Goal: Task Accomplishment & Management: Complete application form

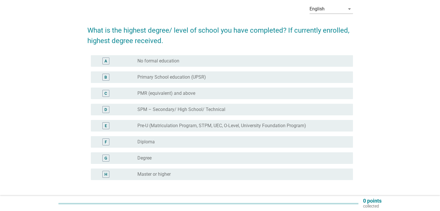
scroll to position [58, 0]
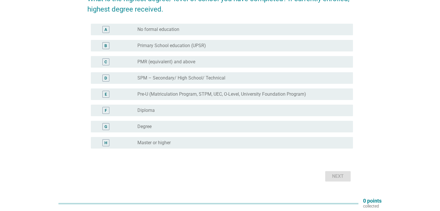
click at [177, 128] on div "radio_button_unchecked Degree" at bounding box center [240, 127] width 206 height 6
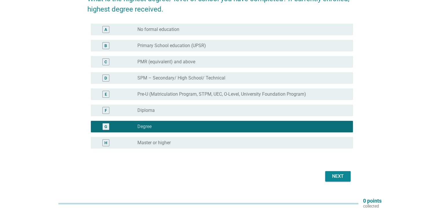
click at [338, 176] on div "Next" at bounding box center [338, 176] width 16 height 7
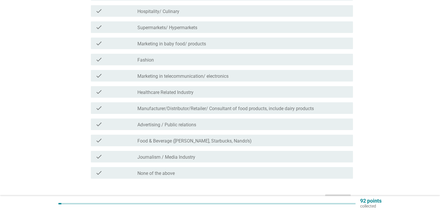
scroll to position [116, 0]
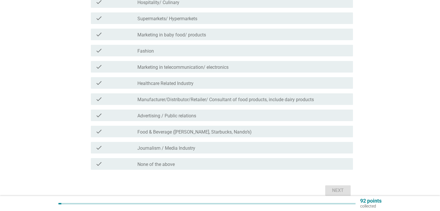
click at [198, 165] on div "check_box_outline_blank None of the above" at bounding box center [242, 164] width 211 height 7
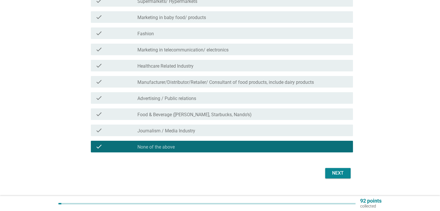
scroll to position [143, 0]
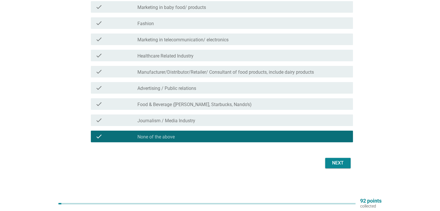
click at [339, 164] on div "Next" at bounding box center [338, 163] width 16 height 7
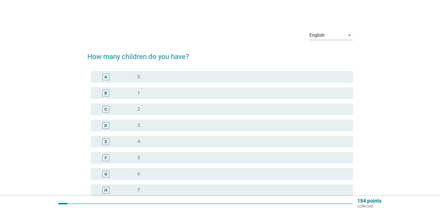
click at [153, 110] on div "radio_button_unchecked 2" at bounding box center [240, 110] width 206 height 6
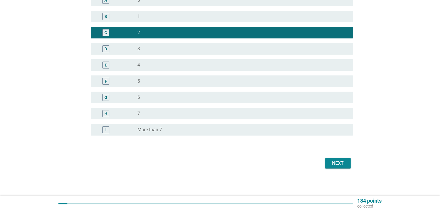
scroll to position [77, 0]
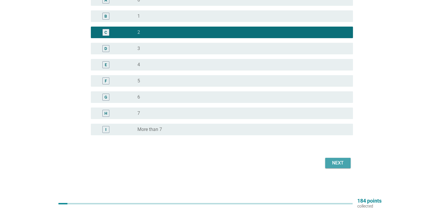
click at [331, 163] on div "Next" at bounding box center [338, 163] width 16 height 7
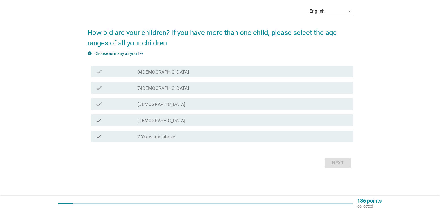
scroll to position [0, 0]
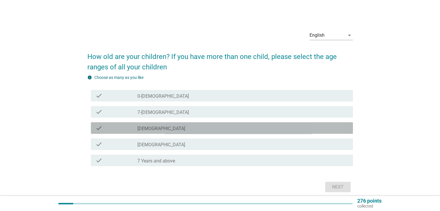
click at [159, 129] on label "[DEMOGRAPHIC_DATA]" at bounding box center [161, 129] width 48 height 6
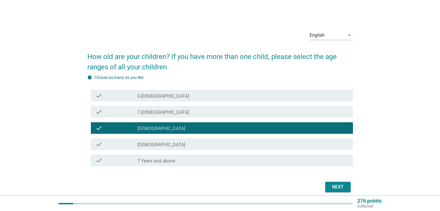
click at [162, 145] on label "[DEMOGRAPHIC_DATA]" at bounding box center [161, 145] width 48 height 6
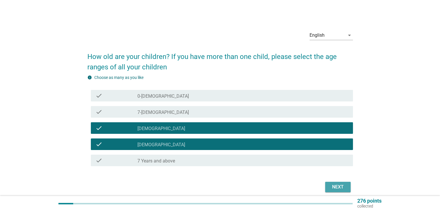
click at [330, 188] on div "Next" at bounding box center [338, 187] width 16 height 7
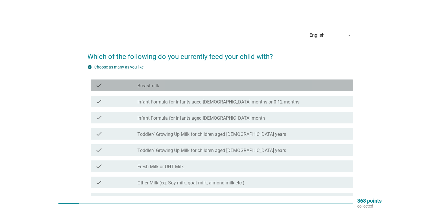
click at [148, 87] on label "Breastmilk" at bounding box center [148, 86] width 22 height 6
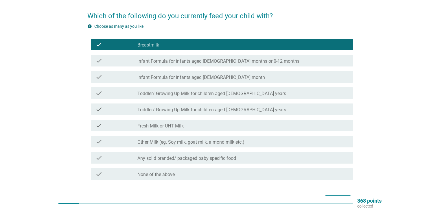
scroll to position [58, 0]
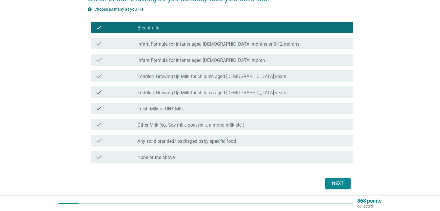
click at [249, 80] on div "check check_box_outline_blank Toddler/ Growing Up Milk for children aged [DEMOG…" at bounding box center [222, 76] width 262 height 12
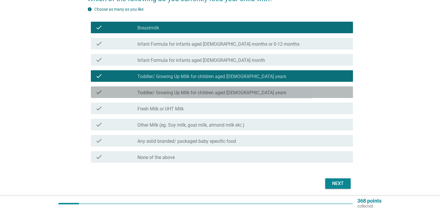
click at [248, 91] on div "check_box_outline_blank Toddler/ Growing Up Milk for children aged [DEMOGRAPHIC…" at bounding box center [242, 92] width 211 height 7
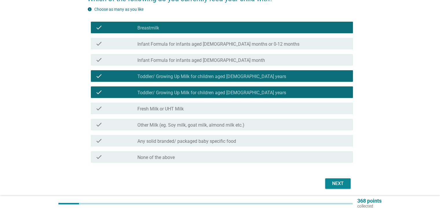
click at [342, 186] on div "Next" at bounding box center [338, 183] width 16 height 7
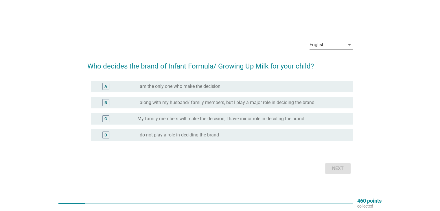
click at [204, 88] on label "I am the only one who make the decision" at bounding box center [178, 87] width 83 height 6
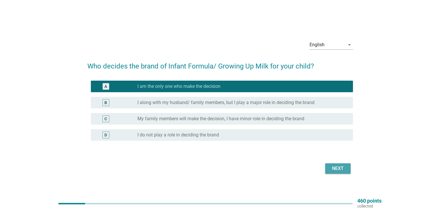
click at [343, 170] on div "Next" at bounding box center [338, 168] width 16 height 7
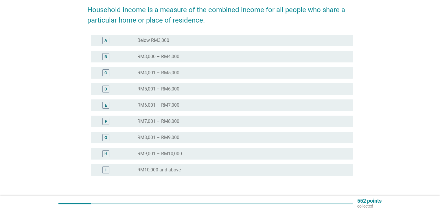
scroll to position [87, 0]
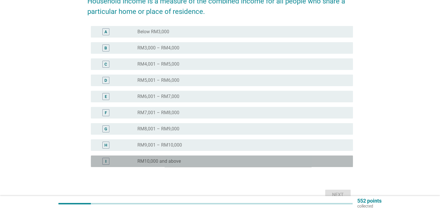
click at [187, 161] on div "radio_button_unchecked RM10,000 and above" at bounding box center [240, 162] width 206 height 6
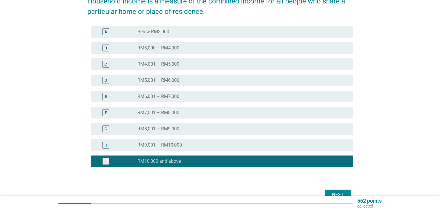
scroll to position [119, 0]
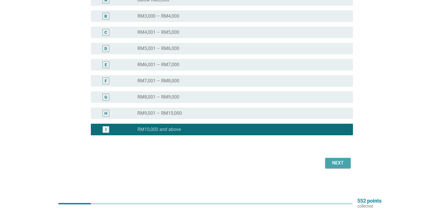
click at [341, 164] on div "Next" at bounding box center [338, 163] width 16 height 7
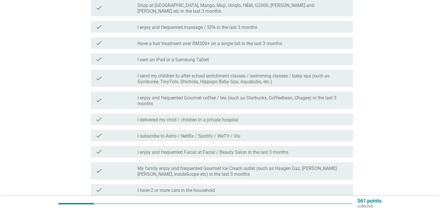
scroll to position [0, 0]
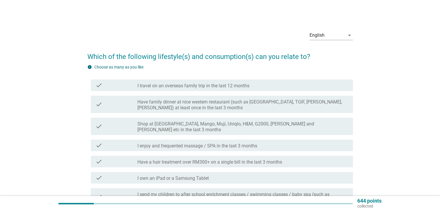
click at [215, 87] on label "I travel on an overseas family trip in the last 12 months" at bounding box center [193, 86] width 112 height 6
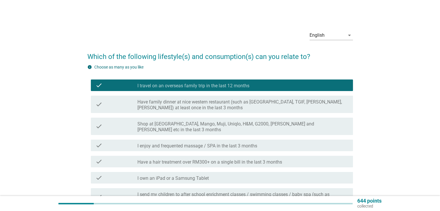
click at [212, 107] on label "Have family dinner at nice western restaurant (such as [GEOGRAPHIC_DATA], TGIF,…" at bounding box center [242, 105] width 211 height 12
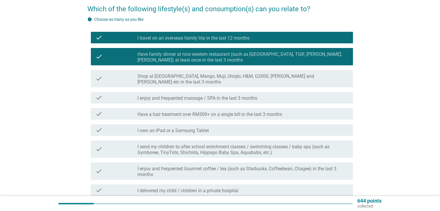
scroll to position [58, 0]
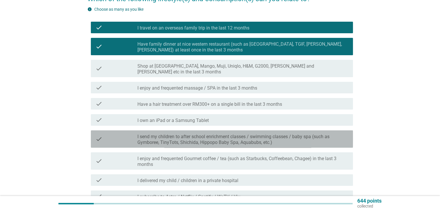
click at [291, 135] on label "I send my children to after school enrichment classes / swimming classes / baby…" at bounding box center [242, 140] width 211 height 12
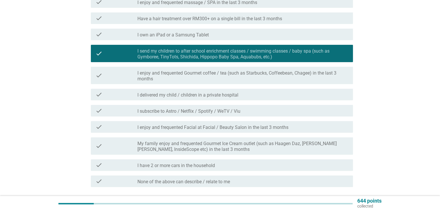
scroll to position [145, 0]
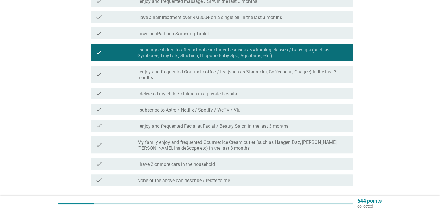
click at [293, 69] on label "I enjoy and frequented Gourmet coffee / tea (such as Starbucks, Coffeebean, Cha…" at bounding box center [242, 75] width 211 height 12
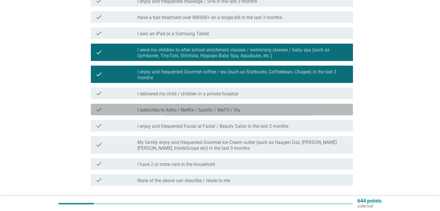
click at [256, 106] on div "check_box_outline_blank I subscribe to Astro / Netflix / Spotify / WeTV / Viu" at bounding box center [242, 109] width 211 height 7
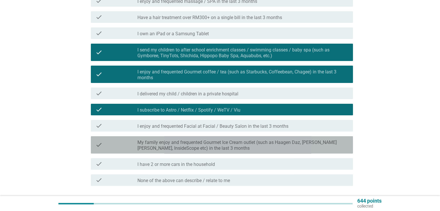
click at [314, 140] on label "My family enjoy and frequented Gourmet Ice Cream outlet (such as Haagen Daz, [P…" at bounding box center [242, 146] width 211 height 12
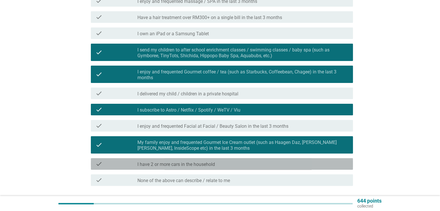
drag, startPoint x: 221, startPoint y: 160, endPoint x: 250, endPoint y: 182, distance: 35.9
click at [221, 161] on div "check_box_outline_blank I have 2 or more cars in the household" at bounding box center [242, 164] width 211 height 7
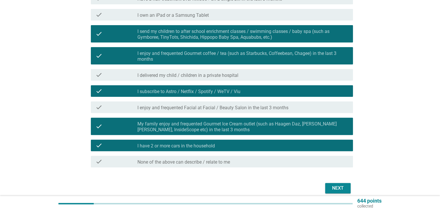
scroll to position [183, 0]
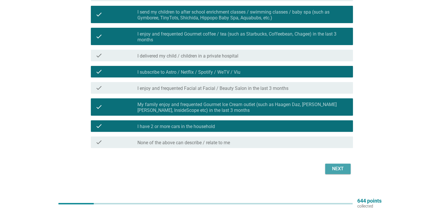
click at [341, 166] on div "Next" at bounding box center [338, 169] width 16 height 7
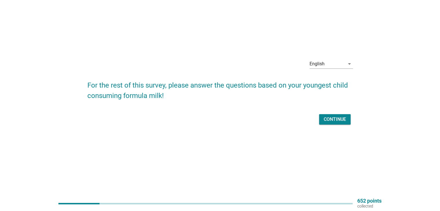
scroll to position [0, 0]
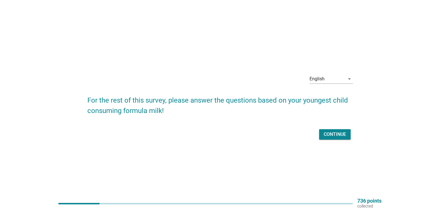
click at [331, 134] on div "Continue" at bounding box center [335, 134] width 22 height 7
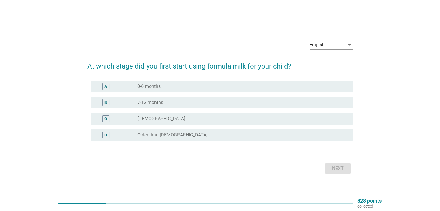
click at [168, 84] on div "radio_button_unchecked 0-6 months" at bounding box center [240, 87] width 206 height 6
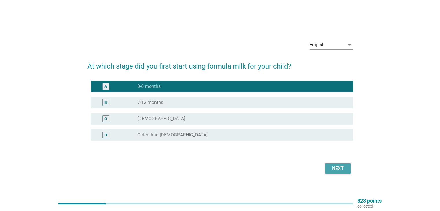
click at [336, 166] on div "Next" at bounding box center [338, 168] width 16 height 7
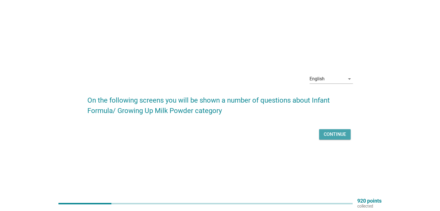
click at [330, 135] on div "Continue" at bounding box center [335, 134] width 22 height 7
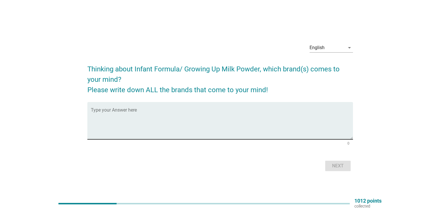
click at [138, 114] on textarea "Type your Answer here" at bounding box center [222, 124] width 262 height 30
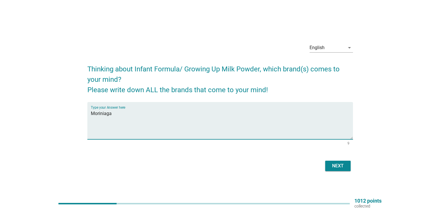
type textarea "Moriniaga"
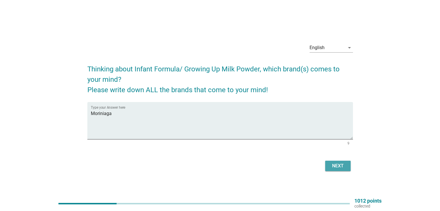
click at [343, 168] on div "Next" at bounding box center [338, 166] width 16 height 7
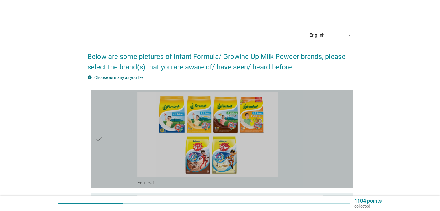
click at [313, 153] on div "check_box_outline_blank Fernleaf" at bounding box center [242, 138] width 211 height 93
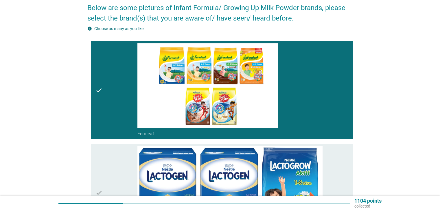
scroll to position [87, 0]
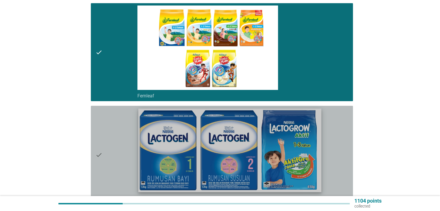
click at [313, 146] on img at bounding box center [229, 151] width 183 height 84
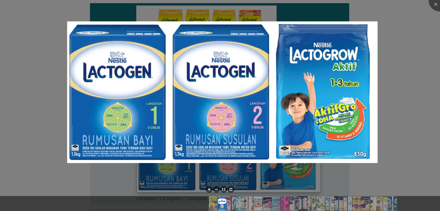
scroll to position [203, 0]
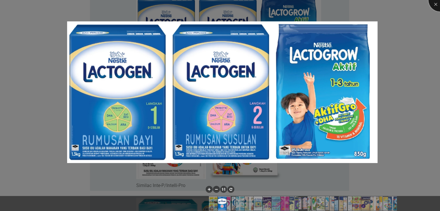
click at [435, 3] on div at bounding box center [440, -1] width 23 height 23
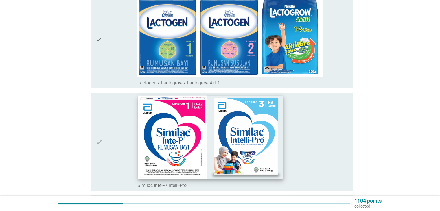
scroll to position [58, 0]
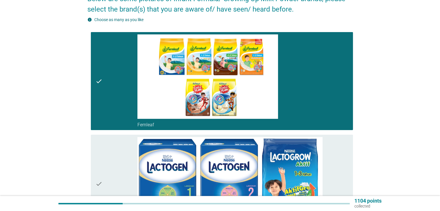
click at [102, 165] on icon "check" at bounding box center [99, 183] width 7 height 93
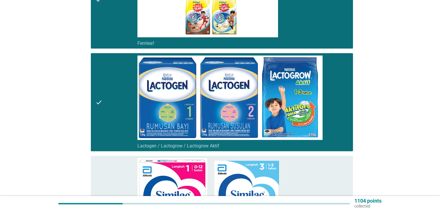
scroll to position [145, 0]
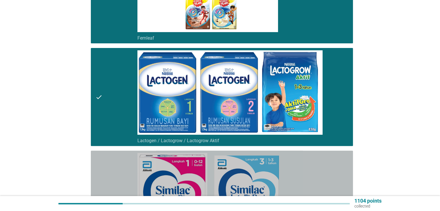
click at [106, 177] on div "check" at bounding box center [117, 199] width 42 height 93
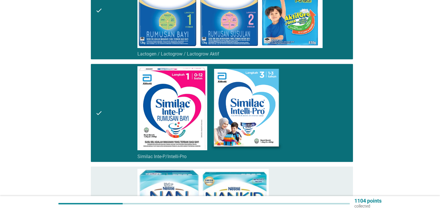
scroll to position [318, 0]
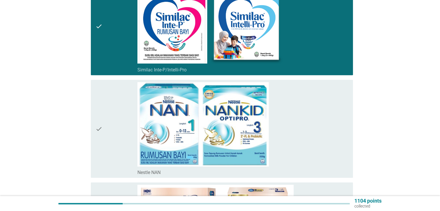
click at [98, 129] on icon "check" at bounding box center [99, 128] width 7 height 93
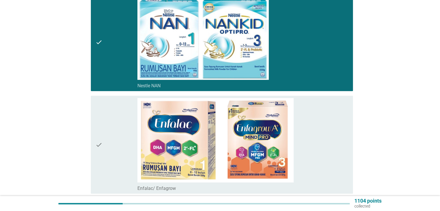
click at [108, 135] on div "check" at bounding box center [117, 144] width 42 height 93
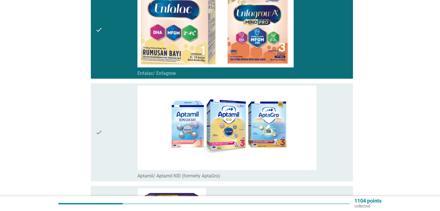
scroll to position [550, 0]
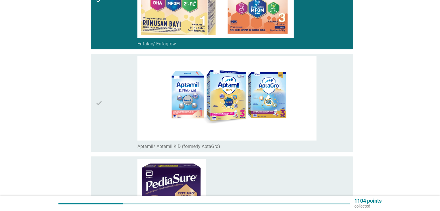
click at [109, 104] on div "check" at bounding box center [117, 102] width 42 height 93
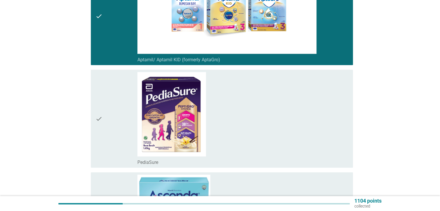
click at [115, 112] on div "check" at bounding box center [117, 118] width 42 height 93
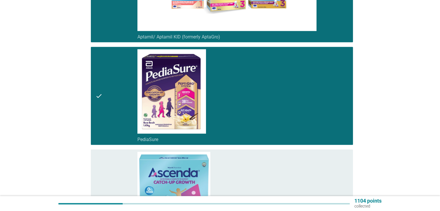
scroll to position [782, 0]
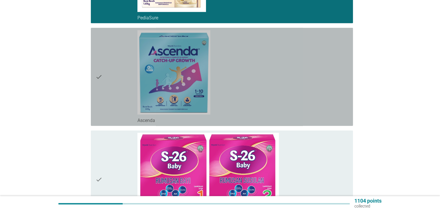
click at [116, 87] on div "check" at bounding box center [117, 76] width 42 height 93
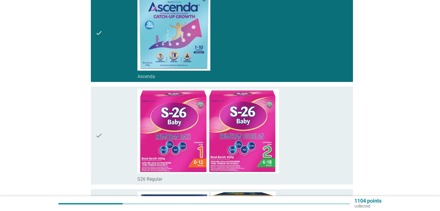
scroll to position [897, 0]
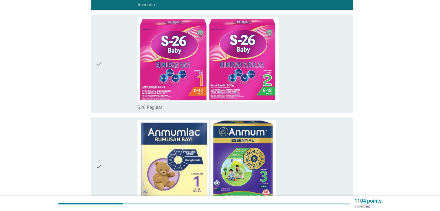
click at [119, 86] on div "check" at bounding box center [117, 63] width 42 height 93
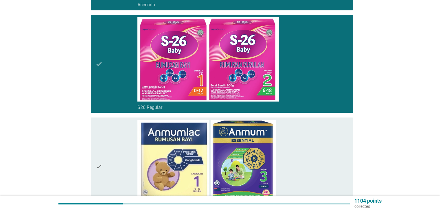
click at [118, 154] on div "check" at bounding box center [117, 166] width 42 height 93
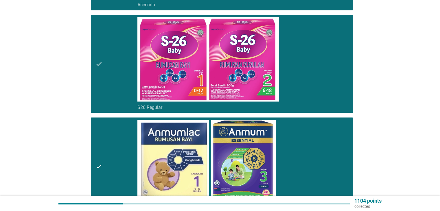
scroll to position [1042, 0]
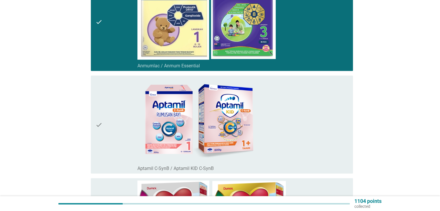
click at [111, 122] on div "check" at bounding box center [117, 124] width 42 height 93
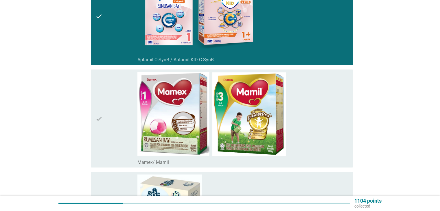
scroll to position [1158, 0]
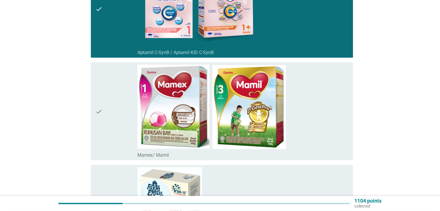
click at [112, 105] on div "check" at bounding box center [117, 111] width 42 height 93
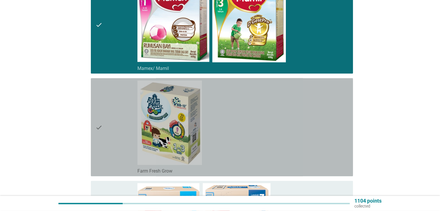
click at [114, 138] on div "check" at bounding box center [117, 127] width 42 height 93
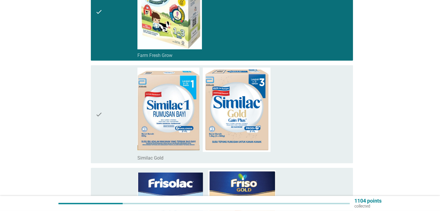
click at [115, 116] on div "check" at bounding box center [117, 114] width 42 height 93
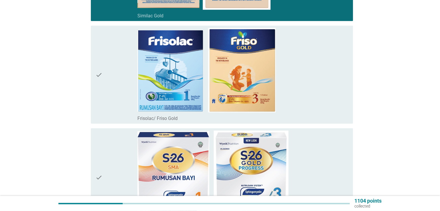
scroll to position [1505, 0]
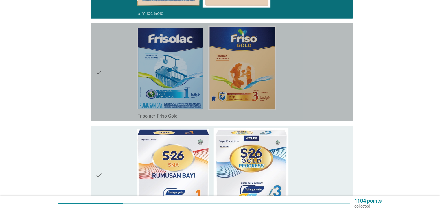
click at [109, 85] on div "check" at bounding box center [117, 72] width 42 height 93
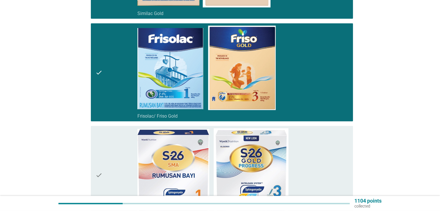
click at [110, 152] on div "check" at bounding box center [117, 175] width 42 height 93
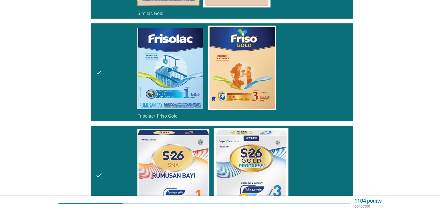
scroll to position [1650, 0]
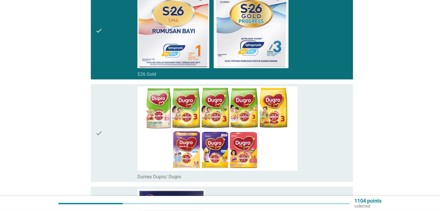
click at [120, 120] on div "check" at bounding box center [117, 133] width 42 height 93
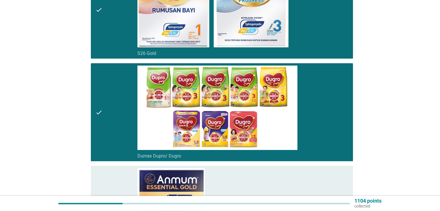
scroll to position [1737, 0]
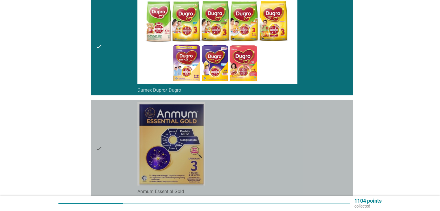
click at [119, 136] on div "check" at bounding box center [117, 148] width 42 height 92
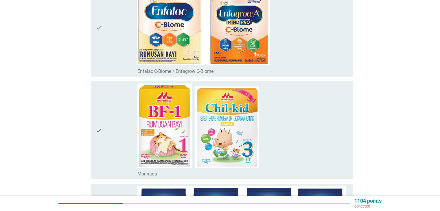
scroll to position [1968, 0]
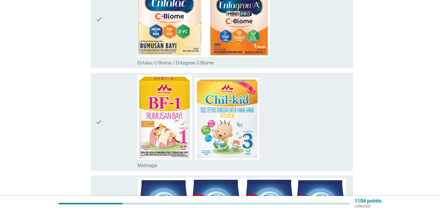
click at [122, 40] on div "check" at bounding box center [117, 19] width 42 height 93
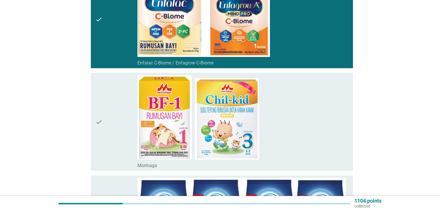
click at [114, 96] on div "check" at bounding box center [117, 121] width 42 height 93
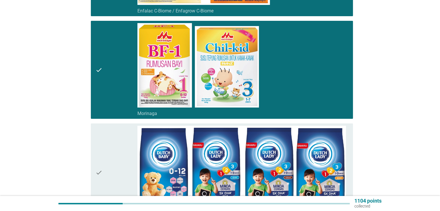
scroll to position [2084, 0]
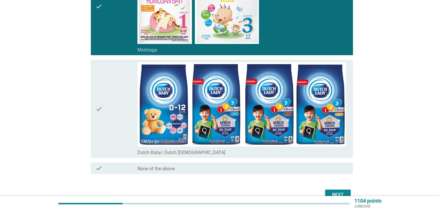
click at [119, 104] on div "check" at bounding box center [117, 108] width 42 height 93
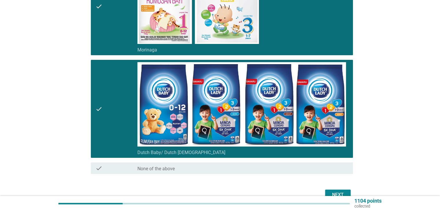
scroll to position [2111, 0]
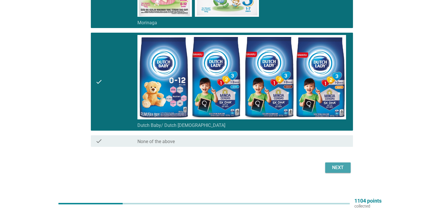
click at [338, 164] on div "Next" at bounding box center [338, 167] width 16 height 7
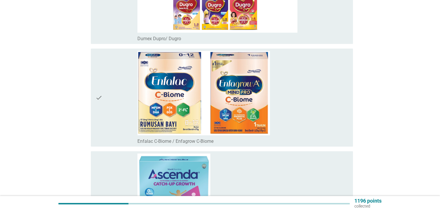
scroll to position [145, 0]
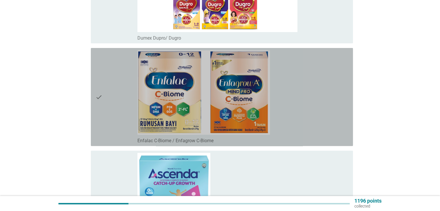
click at [273, 117] on div "check_box_outline_blank Enfalac C-Biome / Enfagrow C-Biome" at bounding box center [242, 96] width 211 height 93
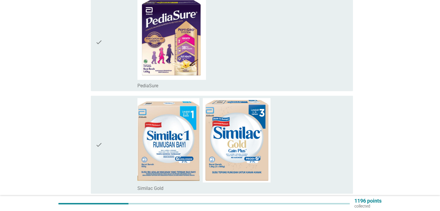
scroll to position [521, 0]
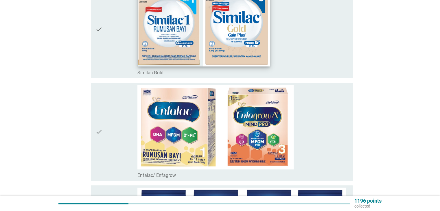
click at [263, 53] on img at bounding box center [204, 25] width 132 height 84
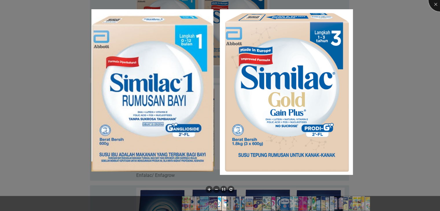
click at [436, 3] on div at bounding box center [440, -1] width 23 height 23
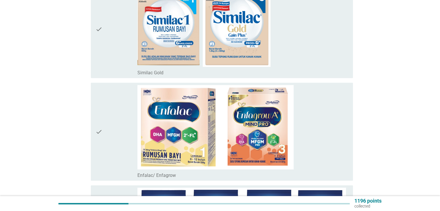
click at [116, 36] on div "check" at bounding box center [117, 28] width 42 height 93
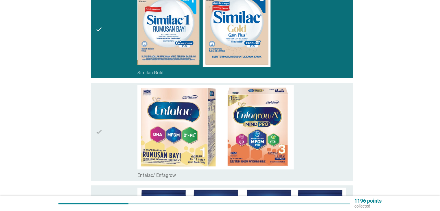
click at [113, 123] on div "check" at bounding box center [117, 131] width 42 height 93
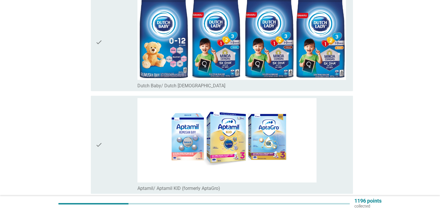
scroll to position [724, 0]
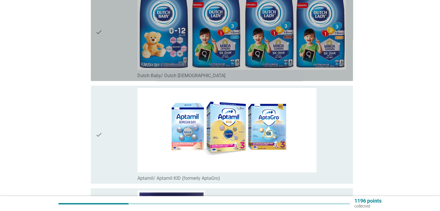
click at [112, 37] on div "check" at bounding box center [117, 31] width 42 height 93
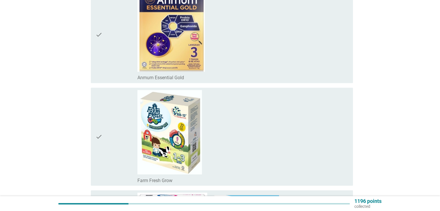
scroll to position [926, 0]
click at [121, 55] on div "check" at bounding box center [117, 34] width 42 height 92
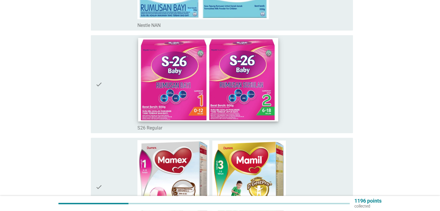
scroll to position [1534, 0]
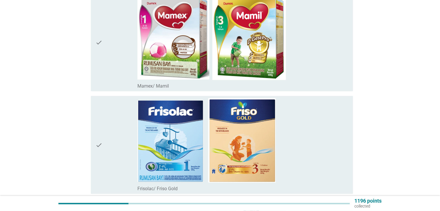
click at [119, 150] on div "check" at bounding box center [117, 144] width 42 height 93
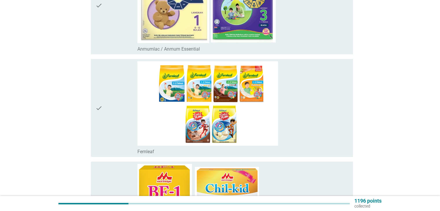
scroll to position [2026, 0]
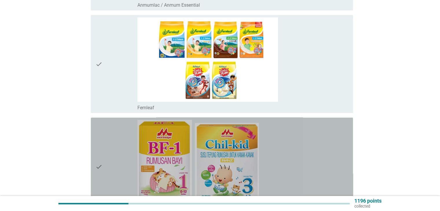
click at [124, 146] on div "check" at bounding box center [117, 166] width 42 height 93
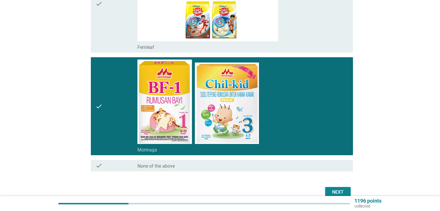
scroll to position [2111, 0]
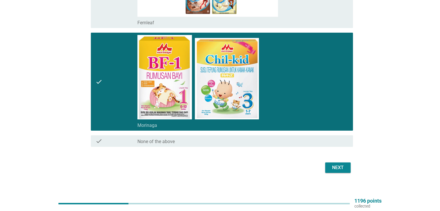
click at [339, 164] on div "Next" at bounding box center [338, 167] width 16 height 7
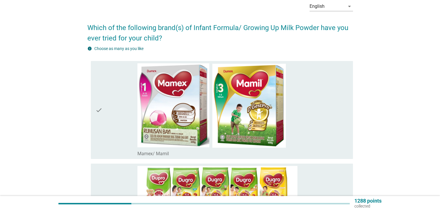
scroll to position [0, 0]
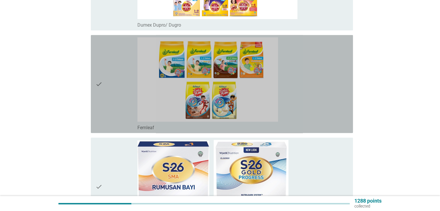
click at [304, 104] on div "check_box Fernleaf" at bounding box center [242, 83] width 211 height 93
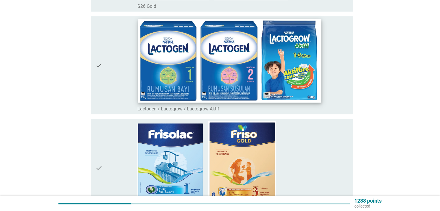
scroll to position [550, 0]
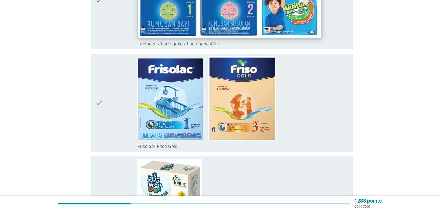
click at [309, 119] on div "check_box Frisolac/ Friso Gold" at bounding box center [242, 102] width 211 height 93
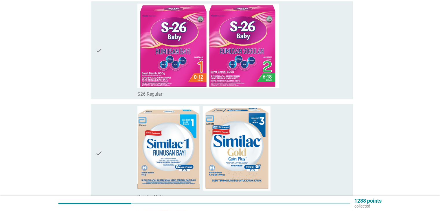
scroll to position [1216, 0]
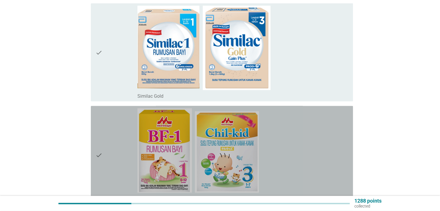
click at [289, 146] on div "check_box Morinaga" at bounding box center [242, 155] width 211 height 93
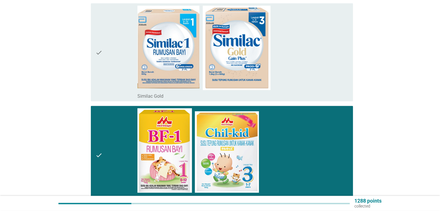
click at [288, 66] on div "check_box Similac Gold" at bounding box center [242, 52] width 211 height 93
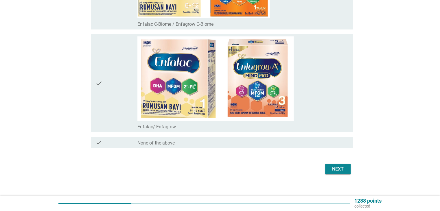
scroll to position [2111, 0]
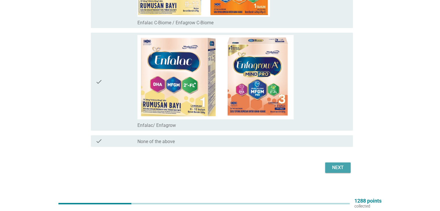
click at [335, 164] on div "Next" at bounding box center [338, 167] width 16 height 7
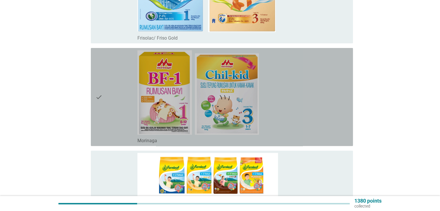
click at [287, 89] on div "check_box Morinaga" at bounding box center [242, 96] width 211 height 93
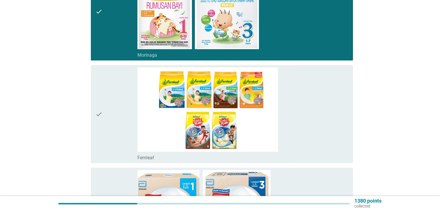
scroll to position [232, 0]
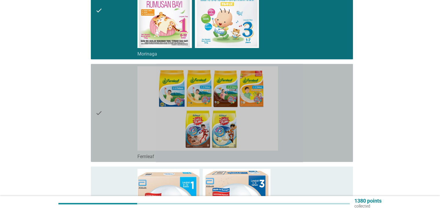
click at [285, 135] on div "check_box Fernleaf" at bounding box center [242, 112] width 211 height 93
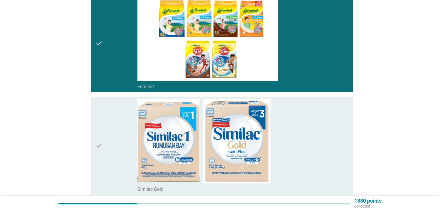
scroll to position [369, 0]
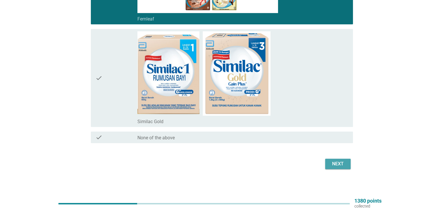
click at [339, 167] on button "Next" at bounding box center [337, 164] width 25 height 10
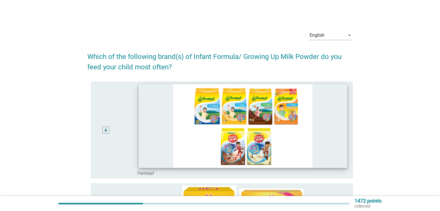
scroll to position [116, 0]
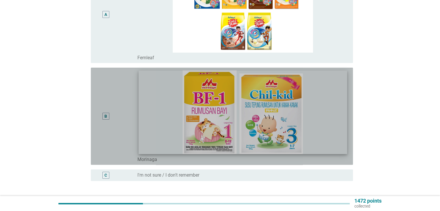
click at [314, 137] on img at bounding box center [243, 112] width 209 height 84
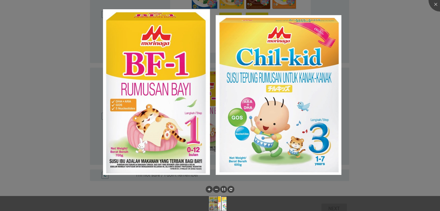
scroll to position [146, 0]
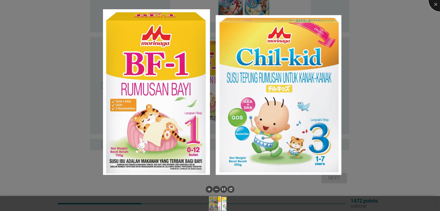
click at [437, 4] on div at bounding box center [440, -1] width 23 height 23
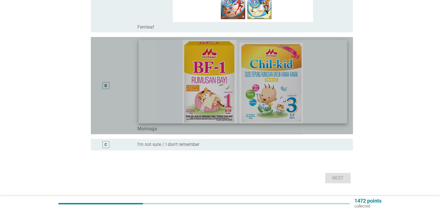
click at [145, 91] on img at bounding box center [243, 82] width 209 height 84
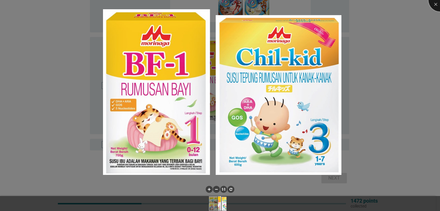
click at [434, 5] on div at bounding box center [440, -1] width 23 height 23
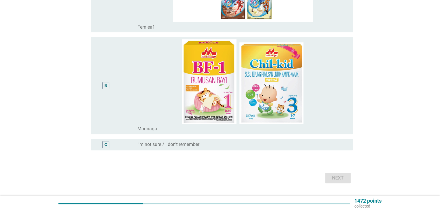
click at [102, 84] on div "B" at bounding box center [106, 85] width 21 height 93
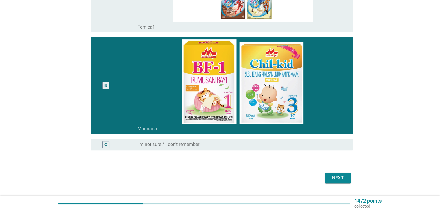
click at [338, 175] on div "Next" at bounding box center [338, 178] width 16 height 7
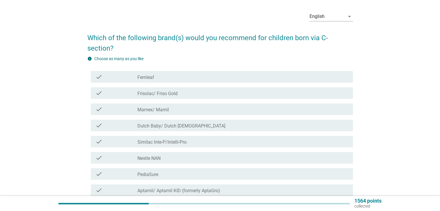
scroll to position [29, 0]
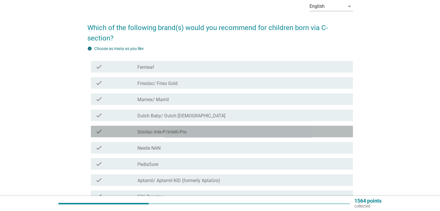
click at [185, 132] on label "Similac Inte-P/Intelli-Pro" at bounding box center [161, 132] width 49 height 6
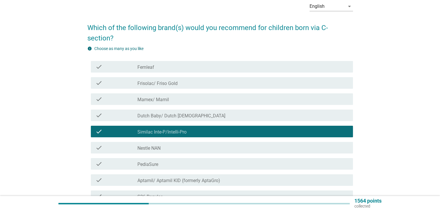
click at [184, 146] on div "check_box_outline_blank Nestle NAN" at bounding box center [242, 147] width 211 height 7
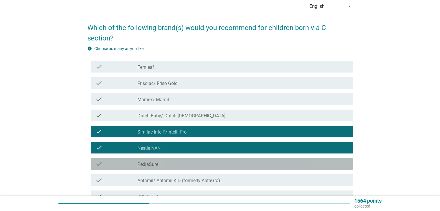
click at [239, 162] on div "check_box_outline_blank PediaSure" at bounding box center [242, 164] width 211 height 7
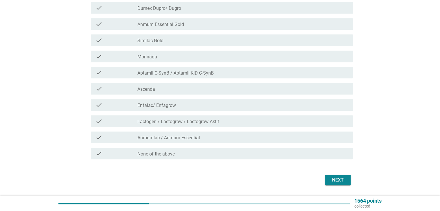
scroll to position [300, 0]
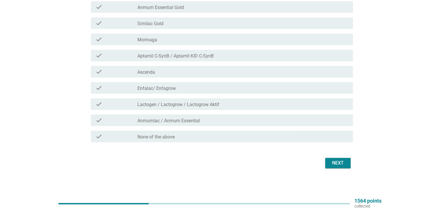
click at [344, 166] on div "Next" at bounding box center [338, 163] width 16 height 7
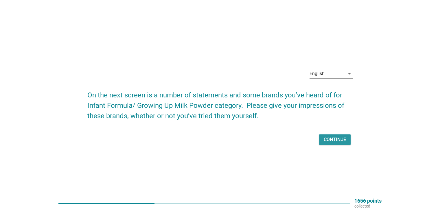
click at [331, 138] on div "Continue" at bounding box center [335, 139] width 22 height 7
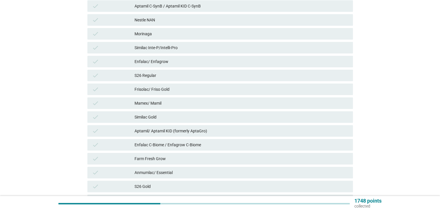
scroll to position [116, 0]
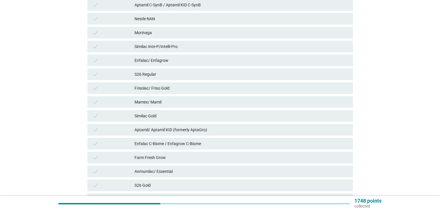
click at [189, 34] on div "Morinaga" at bounding box center [242, 32] width 214 height 7
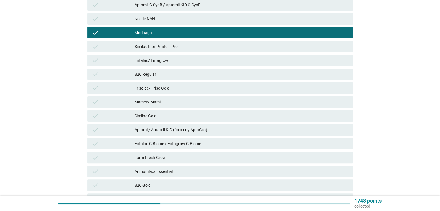
click at [181, 47] on div "Similac Inte-P/Intelli-Pro" at bounding box center [242, 46] width 214 height 7
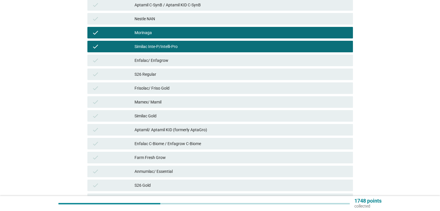
click at [178, 62] on div "Enfalac/ Enfagrow" at bounding box center [242, 60] width 214 height 7
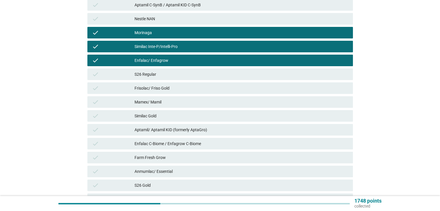
click at [159, 89] on div "Frisolac/ Friso Gold" at bounding box center [242, 88] width 214 height 7
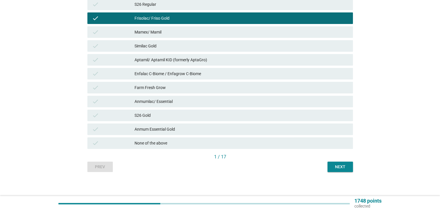
scroll to position [188, 0]
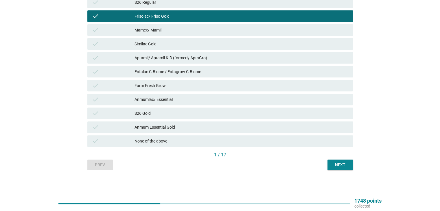
click at [161, 111] on div "S26 Gold" at bounding box center [242, 113] width 214 height 7
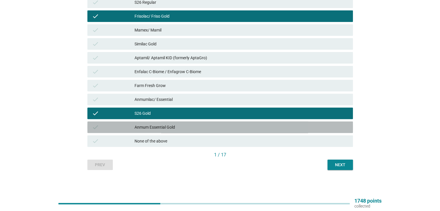
click at [194, 126] on div "Anmum Essential Gold" at bounding box center [242, 127] width 214 height 7
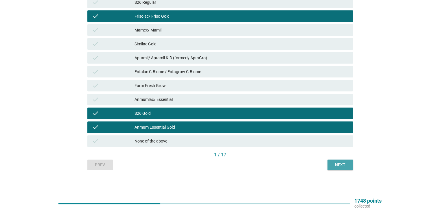
click at [336, 161] on button "Next" at bounding box center [340, 165] width 25 height 10
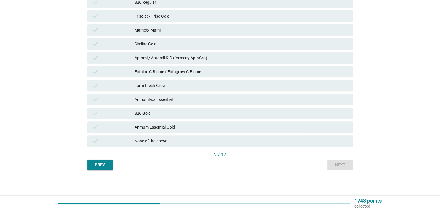
scroll to position [0, 0]
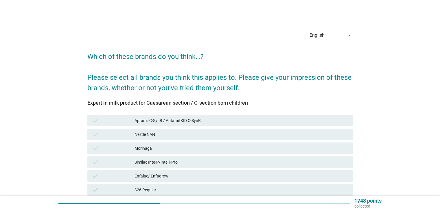
click at [220, 159] on div "Similac Inte-P/Intelli-Pro" at bounding box center [242, 162] width 214 height 7
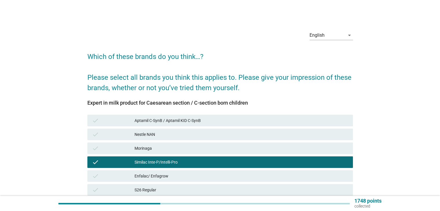
click at [215, 148] on div "Morinaga" at bounding box center [242, 148] width 214 height 7
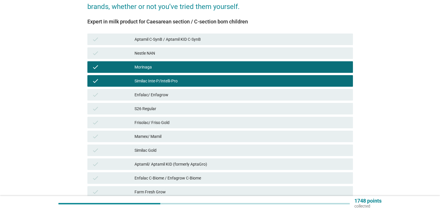
scroll to position [87, 0]
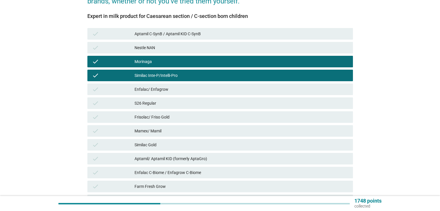
click at [217, 148] on div "check Similac Gold" at bounding box center [220, 145] width 266 height 12
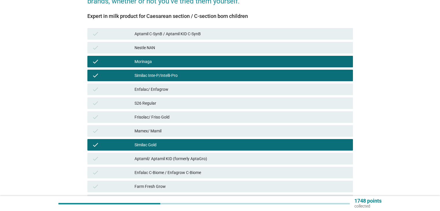
scroll to position [188, 0]
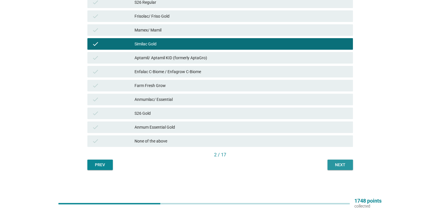
click at [336, 163] on div "Next" at bounding box center [340, 165] width 16 height 6
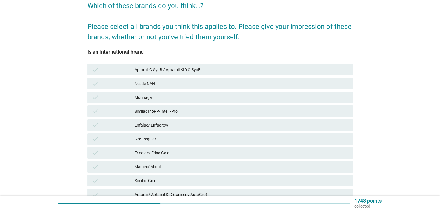
scroll to position [58, 0]
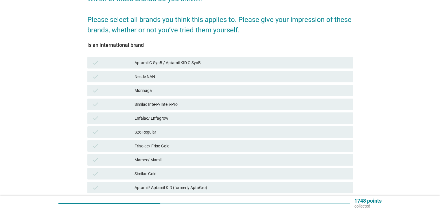
click at [173, 76] on div "Nestle NAN" at bounding box center [242, 76] width 214 height 7
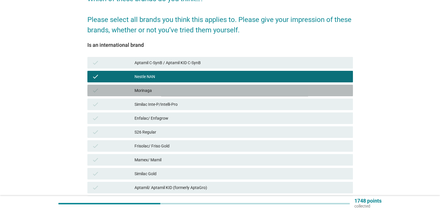
click at [175, 89] on div "Morinaga" at bounding box center [242, 90] width 214 height 7
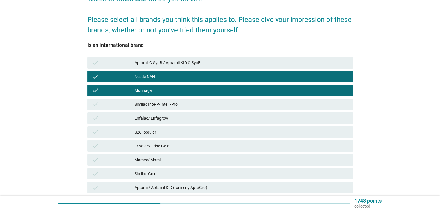
click at [179, 104] on div "Similac Inte-P/Intelli-Pro" at bounding box center [242, 104] width 214 height 7
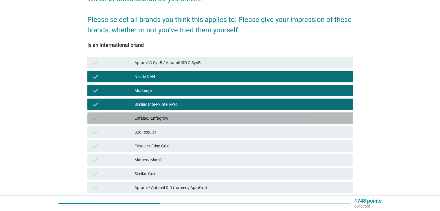
click at [178, 119] on div "Enfalac/ Enfagrow" at bounding box center [242, 118] width 214 height 7
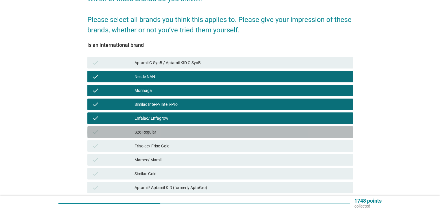
click at [178, 131] on div "S26 Regular" at bounding box center [242, 132] width 214 height 7
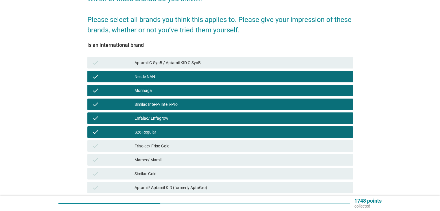
click at [182, 147] on div "Frisolac/ Friso Gold" at bounding box center [242, 146] width 214 height 7
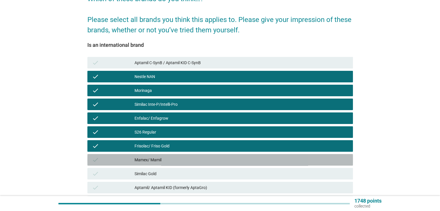
click at [179, 159] on div "Mamex/ Mamil" at bounding box center [242, 160] width 214 height 7
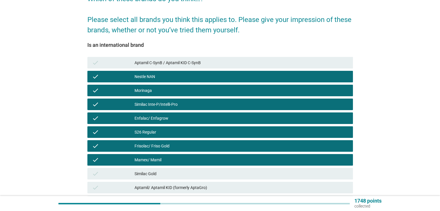
click at [182, 173] on div "Similac Gold" at bounding box center [242, 173] width 214 height 7
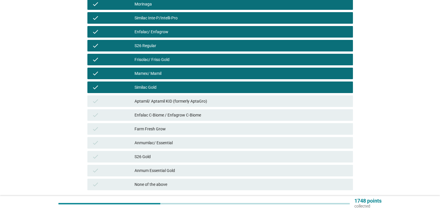
scroll to position [145, 0]
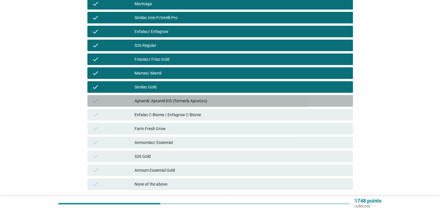
click at [196, 100] on div "Aptamil/ Aptamil KID (formerly AptaGro)" at bounding box center [242, 101] width 214 height 7
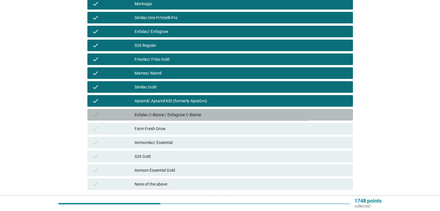
click at [195, 115] on div "Enfalac C-Biome / Enfagrow C-Biome" at bounding box center [242, 114] width 214 height 7
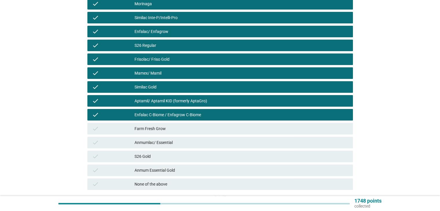
click at [185, 145] on div "Anmumlac/ Essential" at bounding box center [242, 142] width 214 height 7
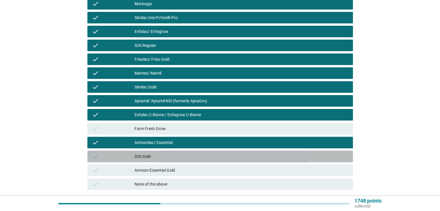
click at [182, 156] on div "S26 Gold" at bounding box center [242, 156] width 214 height 7
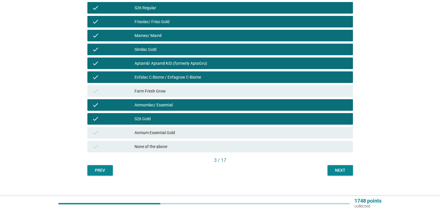
scroll to position [188, 0]
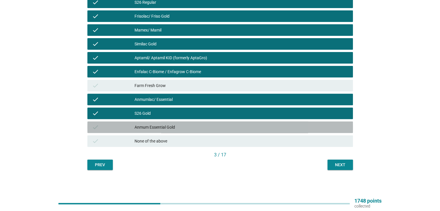
click at [197, 126] on div "Anmum Essential Gold" at bounding box center [242, 127] width 214 height 7
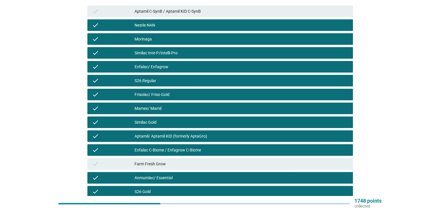
scroll to position [43, 0]
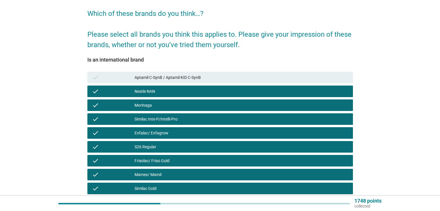
click at [203, 78] on div "Aptamil C-SynB / Aptamil KID C-SynB" at bounding box center [242, 77] width 214 height 7
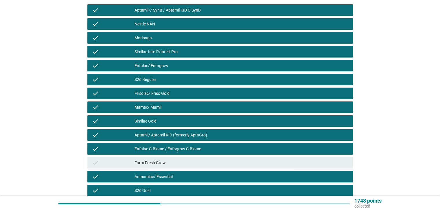
scroll to position [159, 0]
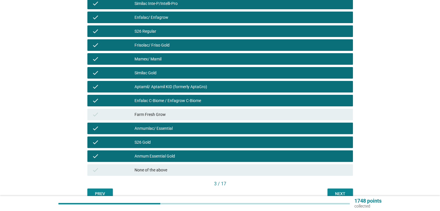
click at [338, 192] on div "Next" at bounding box center [340, 194] width 16 height 6
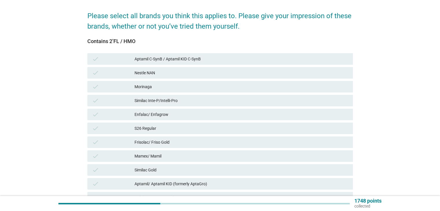
scroll to position [87, 0]
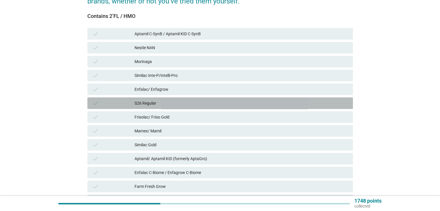
click at [177, 104] on div "S26 Regular" at bounding box center [242, 103] width 214 height 7
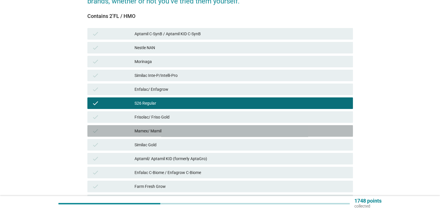
click at [179, 131] on div "Mamex/ Mamil" at bounding box center [242, 131] width 214 height 7
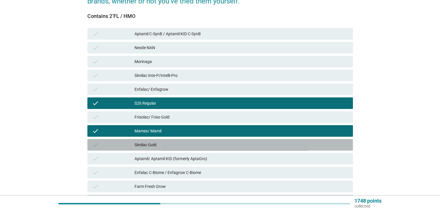
click at [178, 144] on div "Similac Gold" at bounding box center [242, 145] width 214 height 7
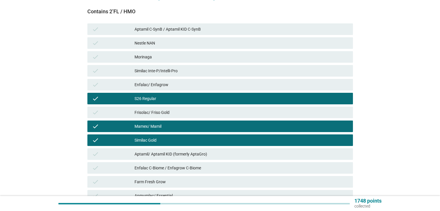
scroll to position [188, 0]
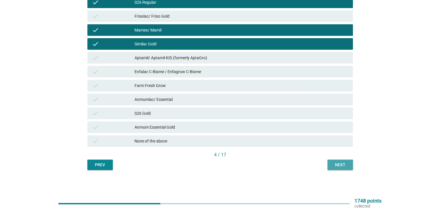
click at [341, 165] on div "Next" at bounding box center [340, 165] width 16 height 6
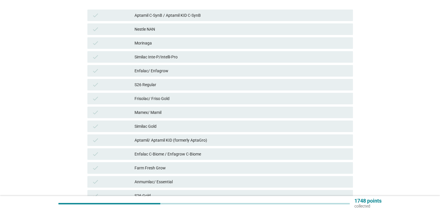
scroll to position [116, 0]
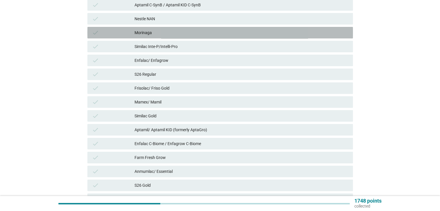
click at [170, 33] on div "Morinaga" at bounding box center [242, 32] width 214 height 7
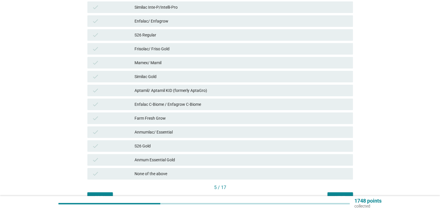
scroll to position [188, 0]
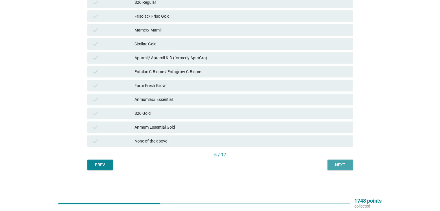
click at [335, 164] on div "Next" at bounding box center [340, 165] width 16 height 6
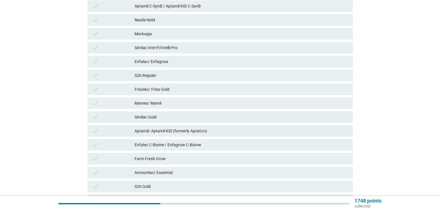
scroll to position [116, 0]
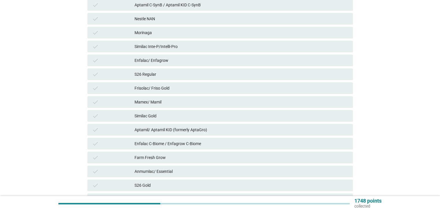
click at [163, 73] on div "S26 Regular" at bounding box center [242, 74] width 214 height 7
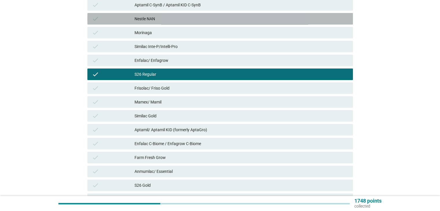
click at [161, 21] on div "Nestle NAN" at bounding box center [242, 18] width 214 height 7
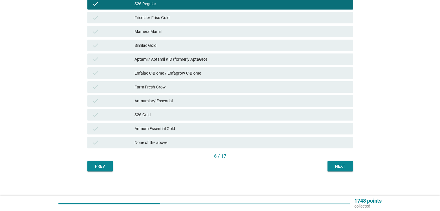
scroll to position [188, 0]
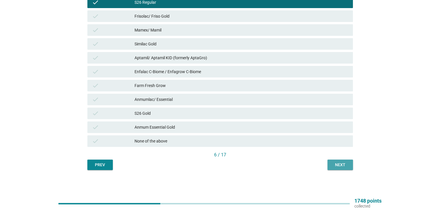
click at [339, 166] on div "Next" at bounding box center [340, 165] width 16 height 6
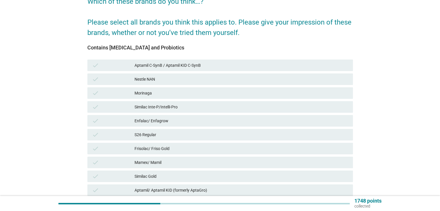
scroll to position [58, 0]
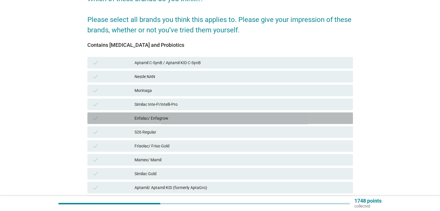
click at [165, 119] on div "Enfalac/ Enfagrow" at bounding box center [242, 118] width 214 height 7
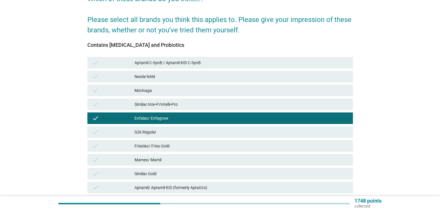
click at [170, 91] on div "Morinaga" at bounding box center [242, 90] width 214 height 7
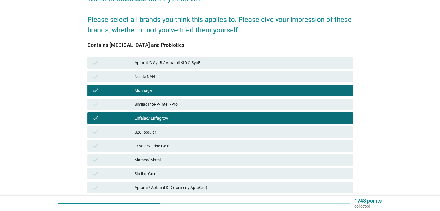
click at [177, 175] on div "Similac Gold" at bounding box center [242, 173] width 214 height 7
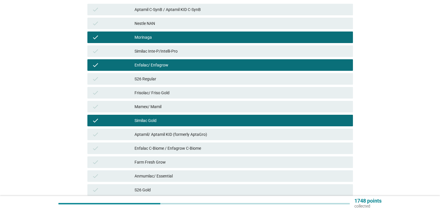
scroll to position [116, 0]
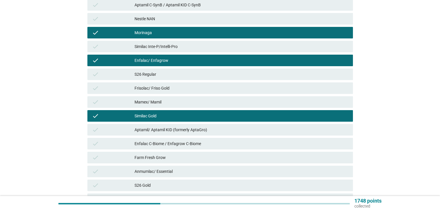
click at [179, 172] on div "Anmumlac/ Essential" at bounding box center [242, 171] width 214 height 7
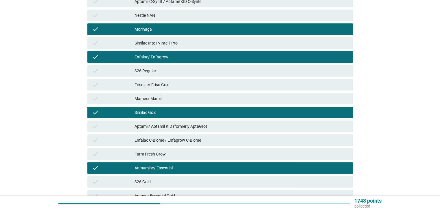
scroll to position [174, 0]
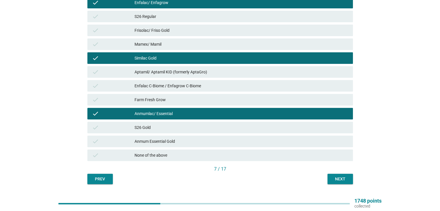
click at [172, 125] on div "S26 Gold" at bounding box center [242, 127] width 214 height 7
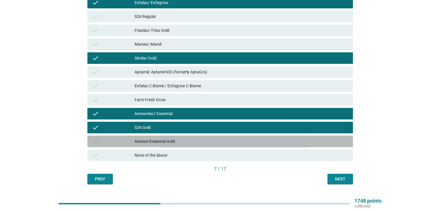
click at [280, 139] on div "Anmum Essential Gold" at bounding box center [242, 141] width 214 height 7
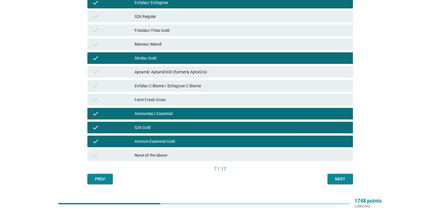
click at [348, 178] on button "Next" at bounding box center [340, 179] width 25 height 10
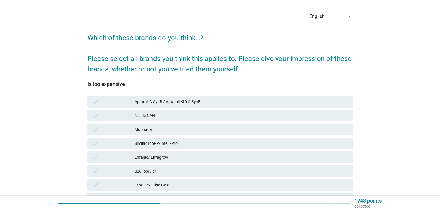
scroll to position [29, 0]
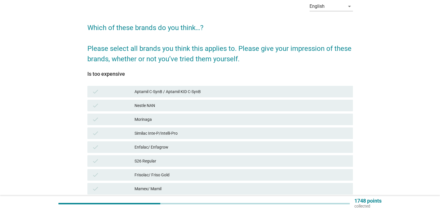
click at [146, 118] on div "Morinaga" at bounding box center [242, 119] width 214 height 7
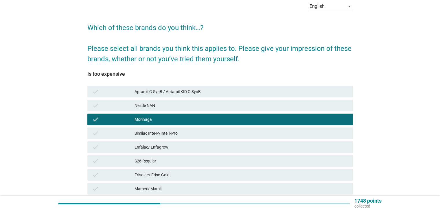
scroll to position [87, 0]
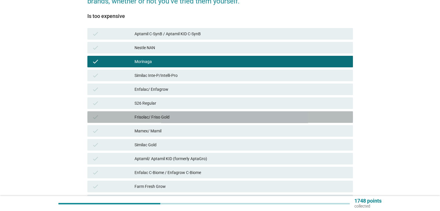
drag, startPoint x: 164, startPoint y: 115, endPoint x: 174, endPoint y: 127, distance: 15.2
click at [163, 115] on div "Frisolac/ Friso Gold" at bounding box center [242, 117] width 214 height 7
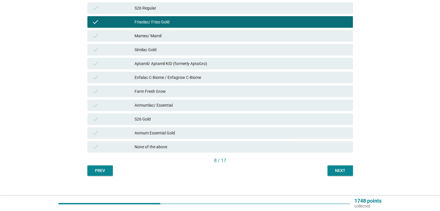
scroll to position [188, 0]
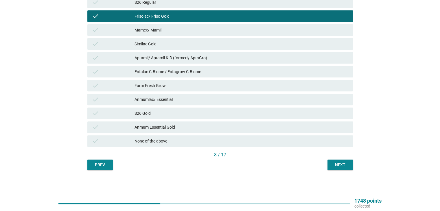
click at [173, 114] on div "S26 Gold" at bounding box center [242, 113] width 214 height 7
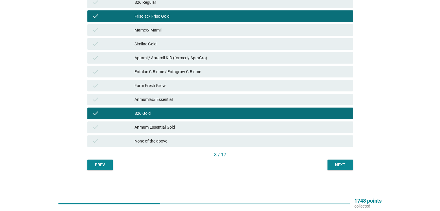
click at [219, 128] on div "Anmum Essential Gold" at bounding box center [242, 127] width 214 height 7
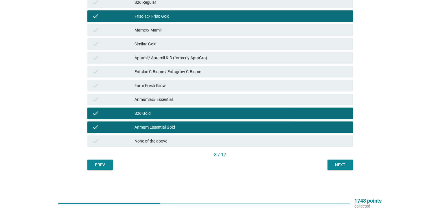
click at [211, 73] on div "Enfalac C-Biome / Enfagrow C-Biome" at bounding box center [242, 71] width 214 height 7
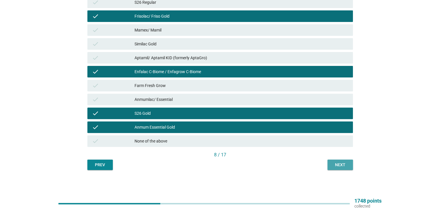
click at [341, 168] on button "Next" at bounding box center [340, 165] width 25 height 10
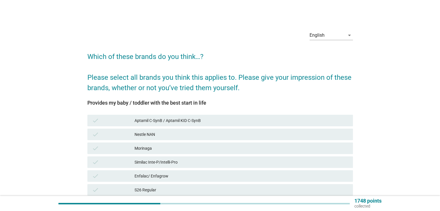
scroll to position [29, 0]
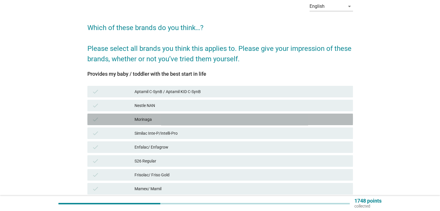
click at [190, 120] on div "Morinaga" at bounding box center [242, 119] width 214 height 7
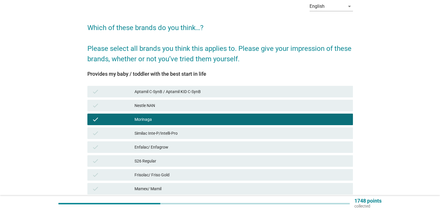
click at [195, 133] on div "Similac Inte-P/Intelli-Pro" at bounding box center [242, 133] width 214 height 7
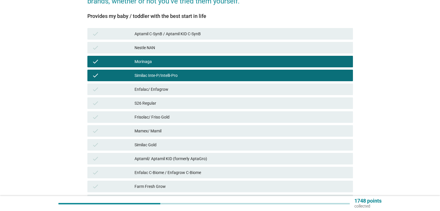
click at [172, 143] on div "Similac Gold" at bounding box center [242, 145] width 214 height 7
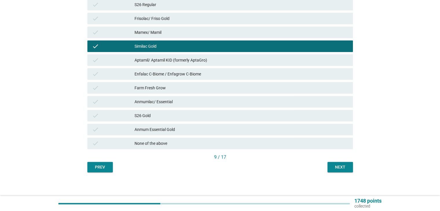
scroll to position [188, 0]
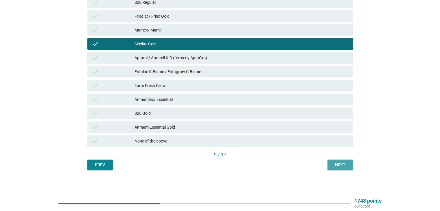
click at [334, 167] on div "Next" at bounding box center [340, 165] width 16 height 6
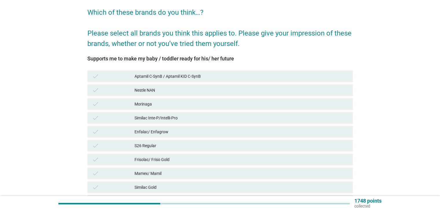
scroll to position [58, 0]
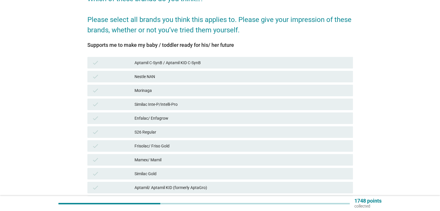
click at [158, 103] on div "Similac Inte-P/Intelli-Pro" at bounding box center [242, 104] width 214 height 7
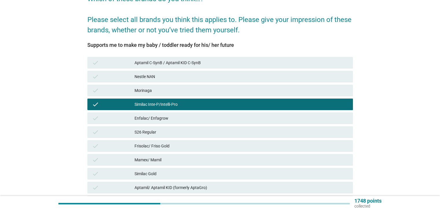
click at [162, 88] on div "Morinaga" at bounding box center [242, 90] width 214 height 7
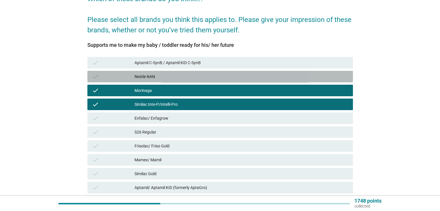
click at [168, 78] on div "Nestle NAN" at bounding box center [242, 76] width 214 height 7
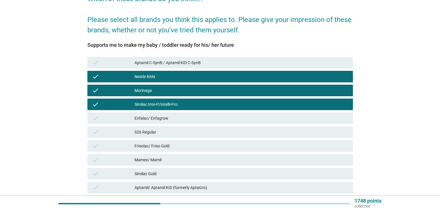
click at [166, 143] on div "Frisolac/ Friso Gold" at bounding box center [242, 146] width 214 height 7
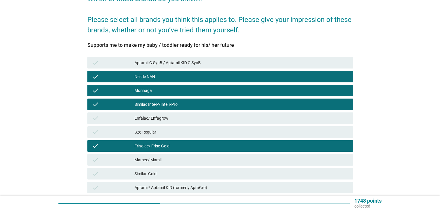
click at [168, 131] on div "S26 Regular" at bounding box center [242, 132] width 214 height 7
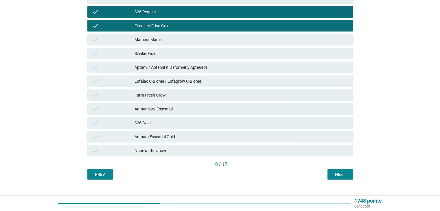
scroll to position [188, 0]
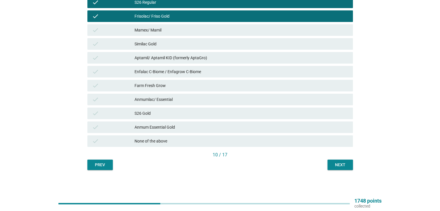
click at [196, 109] on div "check S26 Gold" at bounding box center [220, 114] width 266 height 12
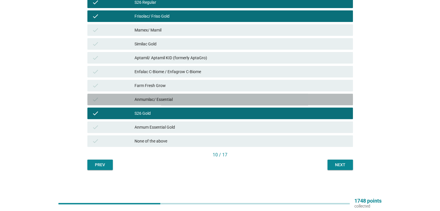
click at [222, 100] on div "Anmumlac/ Essential" at bounding box center [242, 99] width 214 height 7
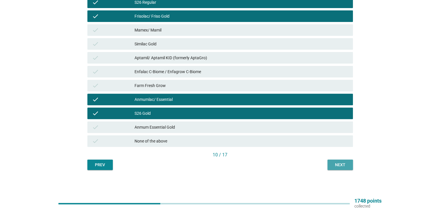
click at [340, 168] on button "Next" at bounding box center [340, 165] width 25 height 10
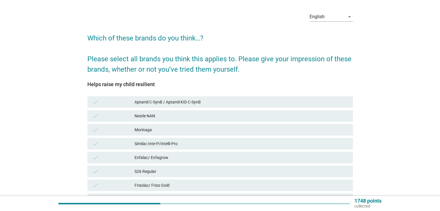
scroll to position [29, 0]
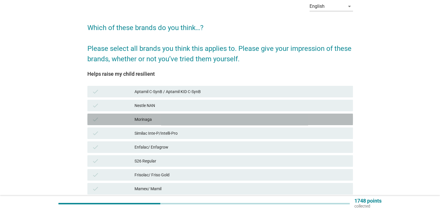
click at [146, 120] on div "Morinaga" at bounding box center [242, 119] width 214 height 7
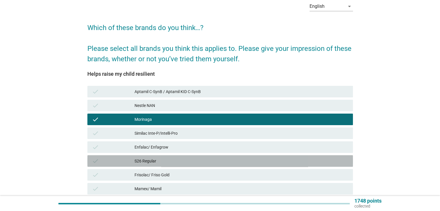
click at [158, 159] on div "S26 Regular" at bounding box center [242, 161] width 214 height 7
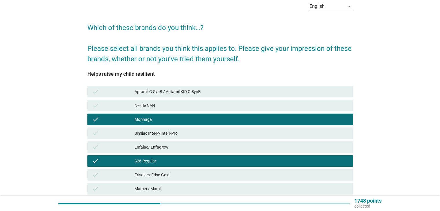
click at [160, 175] on div "Frisolac/ Friso Gold" at bounding box center [242, 175] width 214 height 7
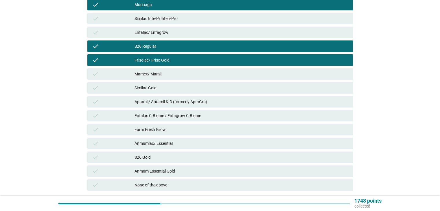
scroll to position [145, 0]
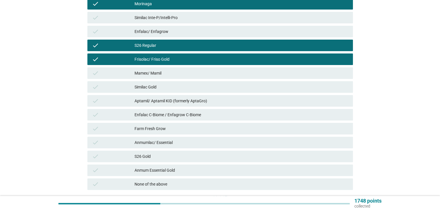
click at [157, 126] on div "Farm Fresh Grow" at bounding box center [242, 128] width 214 height 7
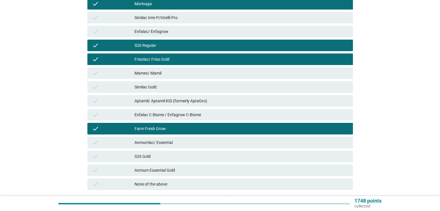
click at [158, 155] on div "S26 Gold" at bounding box center [242, 156] width 214 height 7
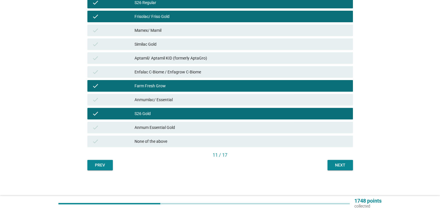
scroll to position [188, 0]
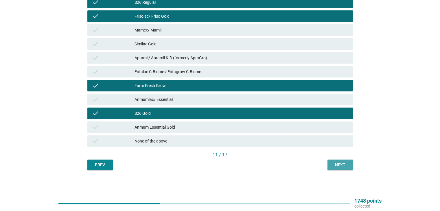
click at [337, 161] on button "Next" at bounding box center [340, 165] width 25 height 10
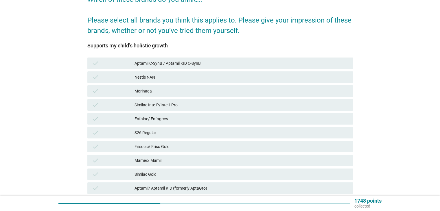
scroll to position [58, 0]
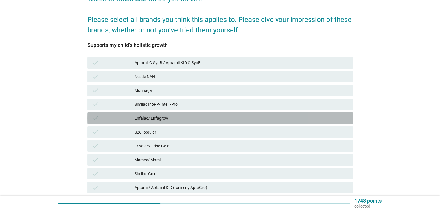
click at [166, 117] on div "Enfalac/ Enfagrow" at bounding box center [242, 118] width 214 height 7
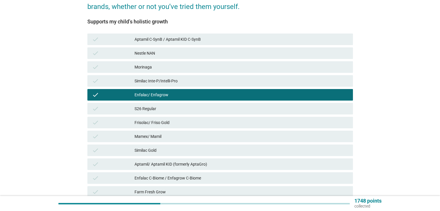
scroll to position [116, 0]
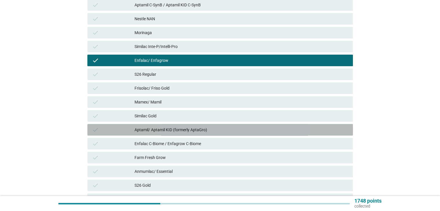
click at [168, 129] on div "Aptamil/ Aptamil KID (formerly AptaGro)" at bounding box center [242, 129] width 214 height 7
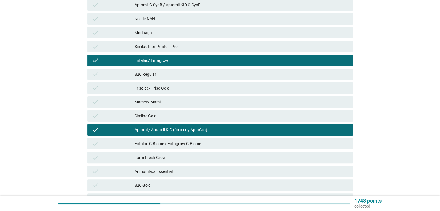
click at [176, 144] on div "Enfalac C-Biome / Enfagrow C-Biome" at bounding box center [242, 143] width 214 height 7
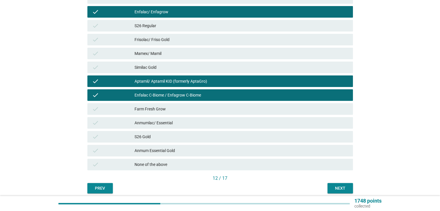
scroll to position [188, 0]
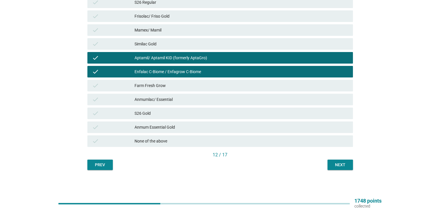
click at [343, 162] on div "Next" at bounding box center [340, 165] width 16 height 6
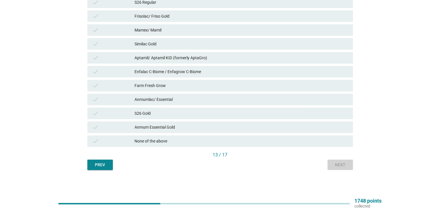
scroll to position [0, 0]
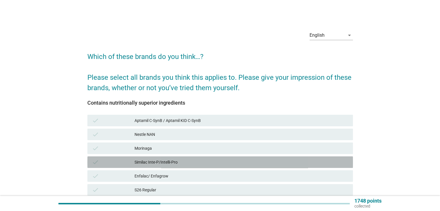
click at [246, 159] on div "Similac Inte-P/Intelli-Pro" at bounding box center [242, 162] width 214 height 7
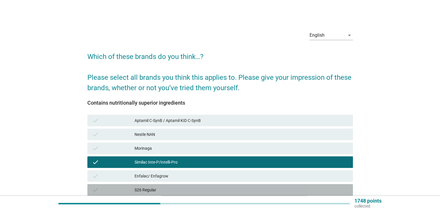
drag, startPoint x: 237, startPoint y: 190, endPoint x: 241, endPoint y: 141, distance: 48.8
click at [237, 188] on div "S26 Regular" at bounding box center [242, 190] width 214 height 7
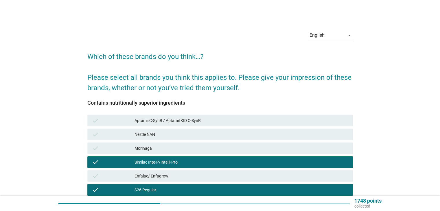
click at [243, 124] on div "check Aptamil C-SynB / Aptamil KID C-SynB" at bounding box center [220, 121] width 266 height 12
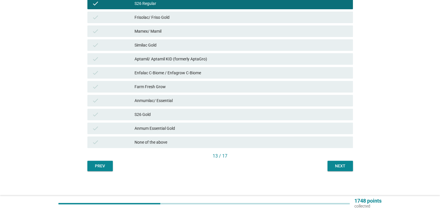
scroll to position [188, 0]
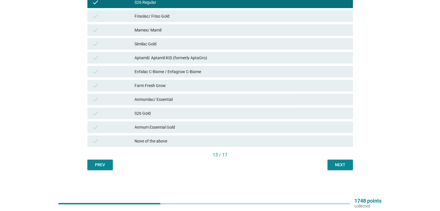
click at [244, 96] on div "Anmumlac/ Essential" at bounding box center [242, 99] width 214 height 7
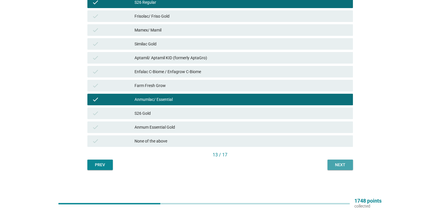
click at [339, 162] on div "Next" at bounding box center [340, 165] width 16 height 6
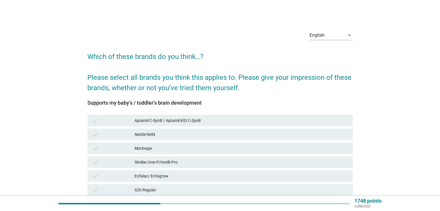
click at [209, 168] on div "check Similac Inte-P/Intelli-Pro" at bounding box center [220, 163] width 266 height 12
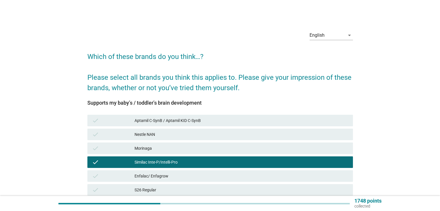
click at [214, 182] on div "check Enfalac/ Enfagrow" at bounding box center [220, 176] width 268 height 14
click at [218, 130] on div "check Nestle NAN" at bounding box center [220, 135] width 266 height 12
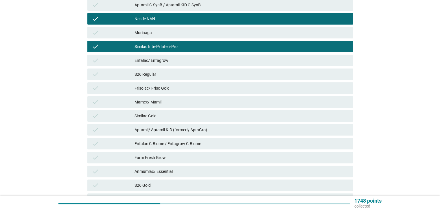
click at [212, 132] on div "Aptamil/ Aptamil KID (formerly AptaGro)" at bounding box center [242, 129] width 214 height 7
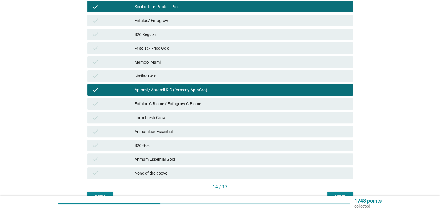
scroll to position [188, 0]
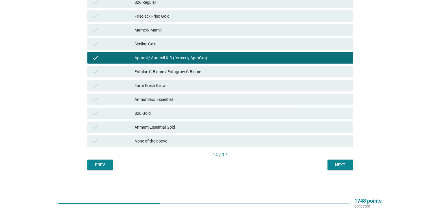
click at [334, 164] on div "Next" at bounding box center [340, 165] width 16 height 6
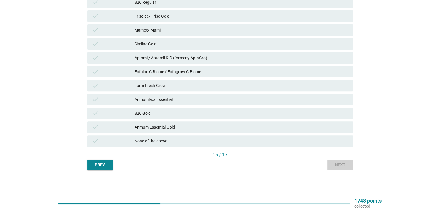
scroll to position [0, 0]
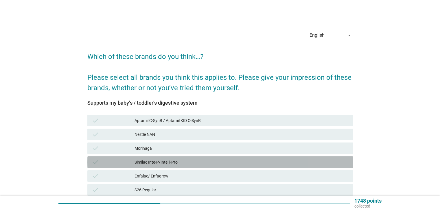
click at [194, 167] on div "check Similac Inte-P/Intelli-Pro" at bounding box center [220, 163] width 266 height 12
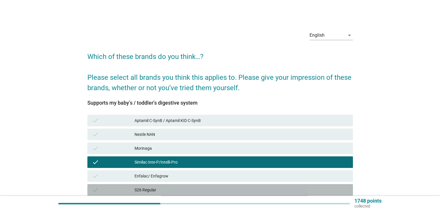
drag, startPoint x: 200, startPoint y: 189, endPoint x: 192, endPoint y: 161, distance: 28.9
click at [200, 188] on div "S26 Regular" at bounding box center [242, 190] width 214 height 7
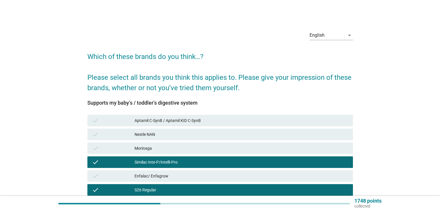
click at [190, 147] on div "Morinaga" at bounding box center [242, 148] width 214 height 7
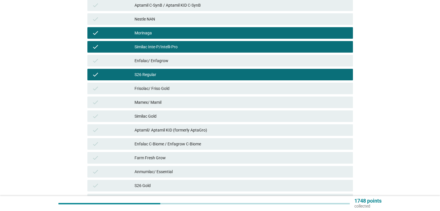
scroll to position [116, 0]
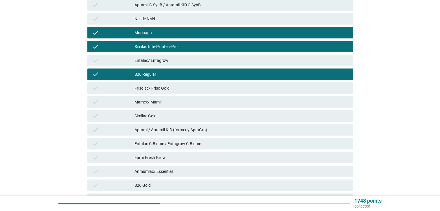
click at [203, 166] on div "check Anmumlac/ Essential" at bounding box center [220, 172] width 266 height 12
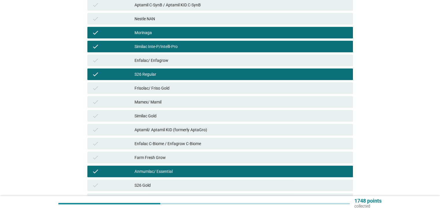
click at [211, 143] on div "Enfalac C-Biome / Enfagrow C-Biome" at bounding box center [242, 143] width 214 height 7
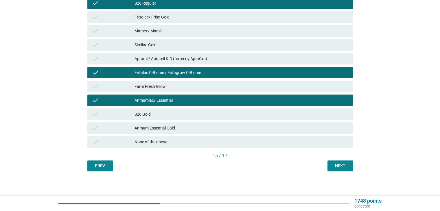
scroll to position [188, 0]
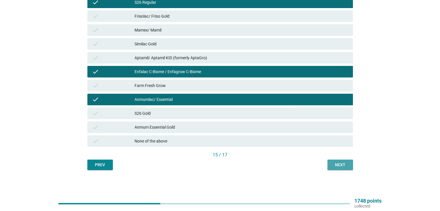
click at [331, 163] on button "Next" at bounding box center [340, 165] width 25 height 10
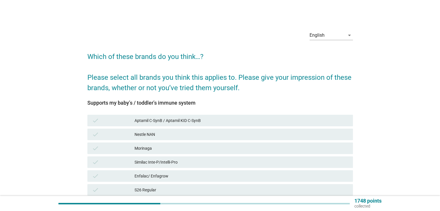
drag, startPoint x: 210, startPoint y: 151, endPoint x: 204, endPoint y: 162, distance: 11.6
click at [209, 151] on div "Morinaga" at bounding box center [242, 148] width 214 height 7
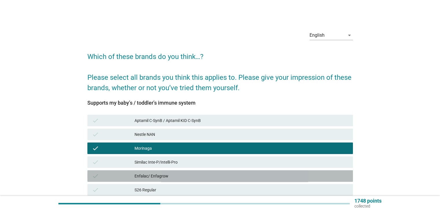
click at [204, 179] on div "Enfalac/ Enfagrow" at bounding box center [242, 176] width 214 height 7
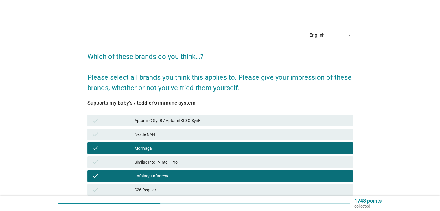
click at [211, 129] on div "check Nestle NAN" at bounding box center [220, 135] width 266 height 12
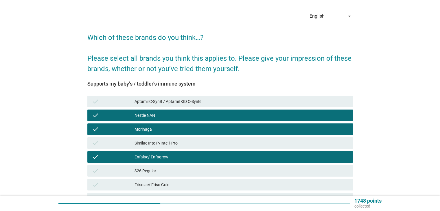
scroll to position [116, 0]
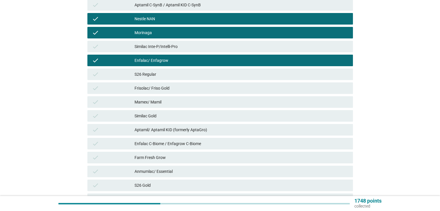
click at [217, 149] on div "check Enfalac C-Biome / Enfagrow C-Biome" at bounding box center [220, 144] width 266 height 12
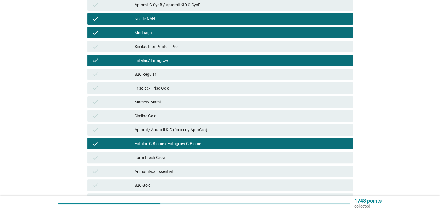
click at [226, 172] on div "Anmumlac/ Essential" at bounding box center [242, 171] width 214 height 7
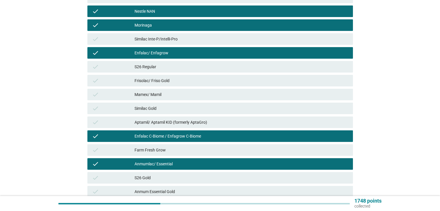
scroll to position [174, 0]
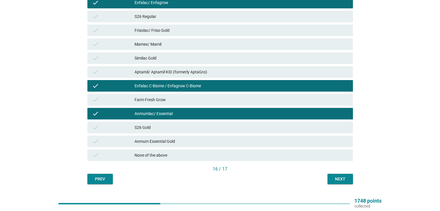
click at [210, 125] on div "S26 Gold" at bounding box center [242, 127] width 214 height 7
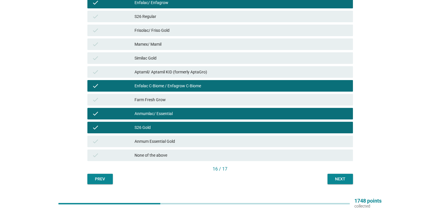
click at [342, 179] on div "Next" at bounding box center [340, 179] width 16 height 6
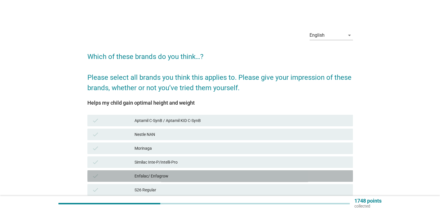
click at [292, 173] on div "Enfalac/ Enfagrow" at bounding box center [242, 176] width 214 height 7
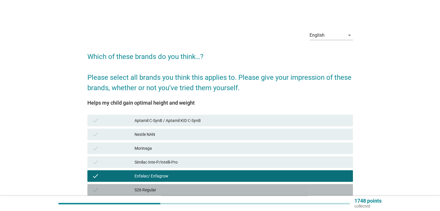
drag, startPoint x: 286, startPoint y: 192, endPoint x: 278, endPoint y: 150, distance: 42.7
click at [286, 191] on div "S26 Regular" at bounding box center [242, 190] width 214 height 7
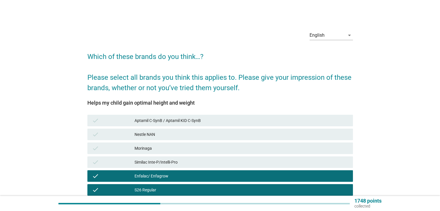
click at [276, 142] on div "check [PERSON_NAME]" at bounding box center [220, 149] width 268 height 14
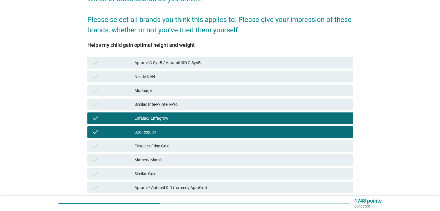
click at [262, 95] on div "check [PERSON_NAME]" at bounding box center [220, 91] width 266 height 12
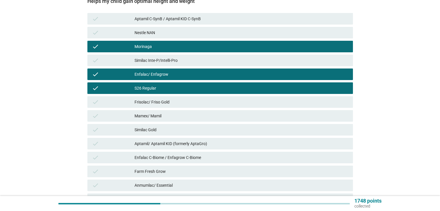
scroll to position [145, 0]
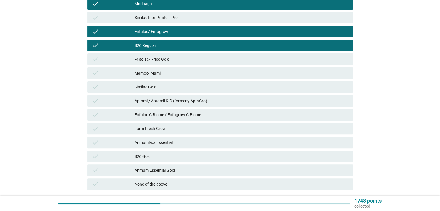
click at [239, 137] on div "check Anmumlac/ Essential" at bounding box center [220, 143] width 266 height 12
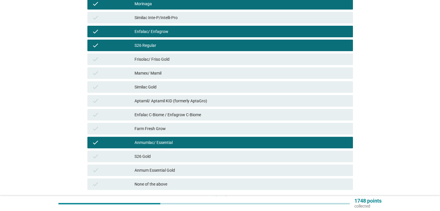
click at [240, 160] on div "check S26 Gold" at bounding box center [220, 157] width 266 height 12
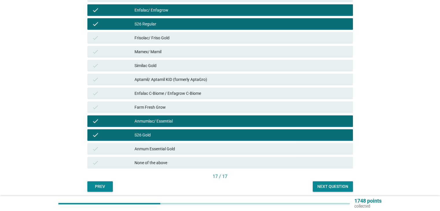
scroll to position [188, 0]
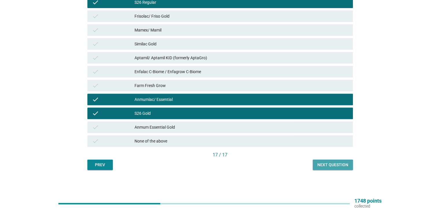
click at [336, 168] on button "Next question" at bounding box center [333, 165] width 40 height 10
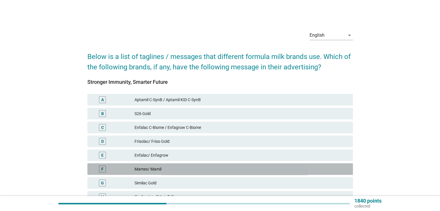
click at [244, 167] on div "Mamex/ Mamil" at bounding box center [242, 169] width 214 height 7
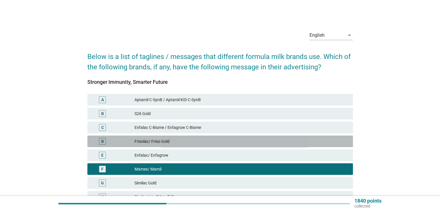
click at [242, 144] on div "Frisolac/ Friso Gold" at bounding box center [242, 141] width 214 height 7
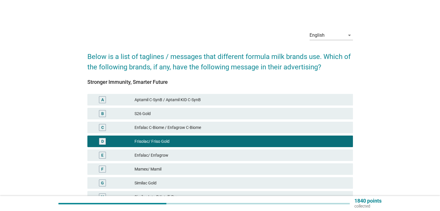
click at [244, 127] on div "Enfalac C-Biome / Enfagrow C-Biome" at bounding box center [242, 127] width 214 height 7
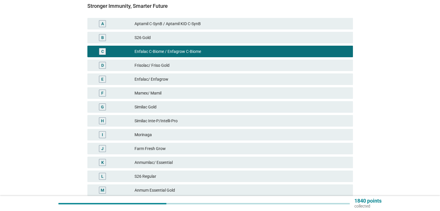
scroll to position [87, 0]
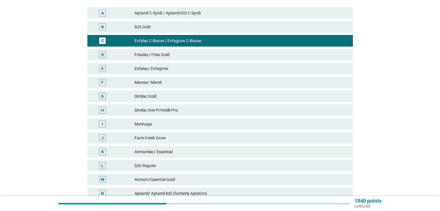
click at [181, 124] on div "Morinaga" at bounding box center [242, 124] width 214 height 7
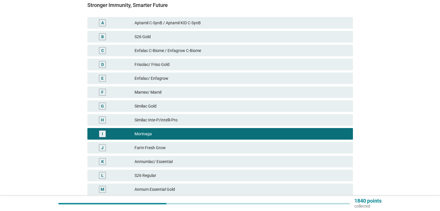
scroll to position [145, 0]
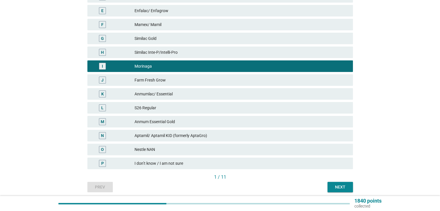
click at [333, 188] on div "Next" at bounding box center [340, 187] width 16 height 6
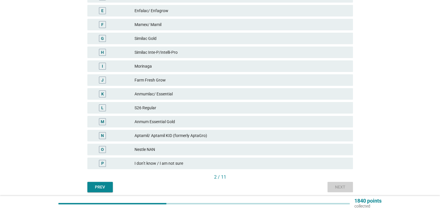
scroll to position [0, 0]
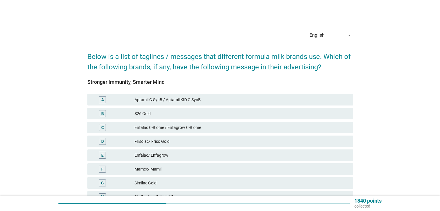
click at [216, 163] on div "F Mamex/ Mamil" at bounding box center [220, 169] width 268 height 14
click at [216, 150] on div "E Enfalac/ Enfagrow" at bounding box center [220, 156] width 266 height 12
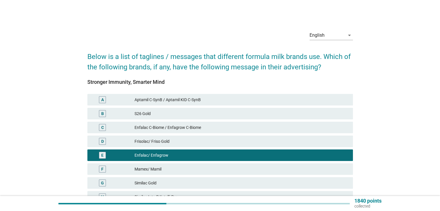
click at [212, 126] on div "Enfalac C-Biome / Enfagrow C-Biome" at bounding box center [242, 127] width 214 height 7
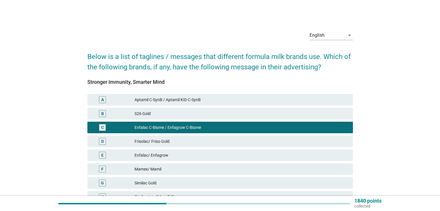
click at [205, 111] on div "S26 Gold" at bounding box center [242, 113] width 214 height 7
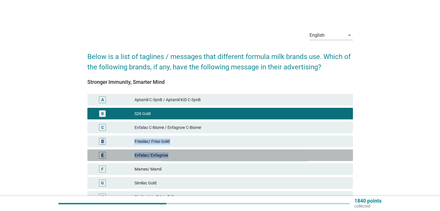
drag, startPoint x: 209, startPoint y: 151, endPoint x: 220, endPoint y: 121, distance: 32.5
click at [220, 121] on div "A Aptamil C-SynB / Aptamil KID C-SynB B S26 Gold C Enfalac C-Biome / Enfagrow C…" at bounding box center [220, 204] width 268 height 222
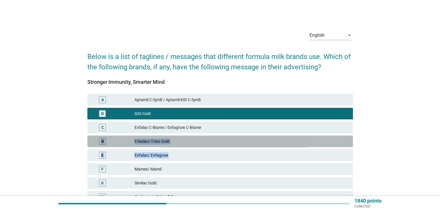
click at [211, 144] on div "Frisolac/ Friso Gold" at bounding box center [242, 141] width 214 height 7
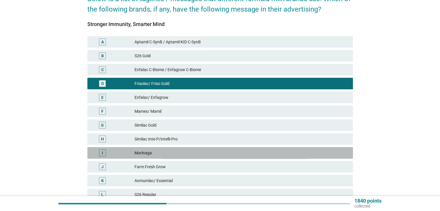
click at [196, 156] on div "Morinaga" at bounding box center [242, 153] width 214 height 7
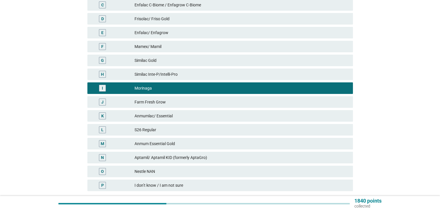
scroll to position [167, 0]
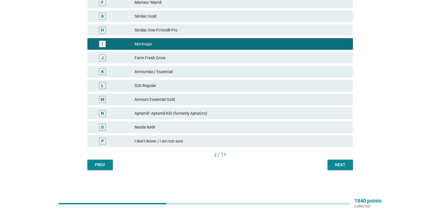
click at [333, 164] on div "Next" at bounding box center [340, 165] width 16 height 6
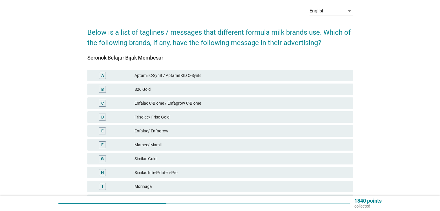
scroll to position [58, 0]
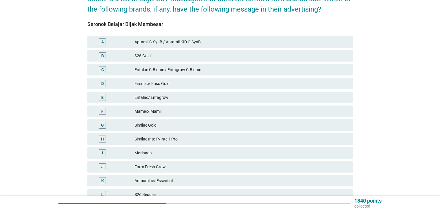
click at [236, 153] on div "Morinaga" at bounding box center [242, 153] width 214 height 7
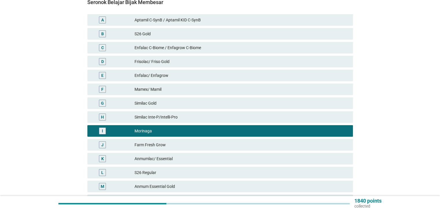
scroll to position [167, 0]
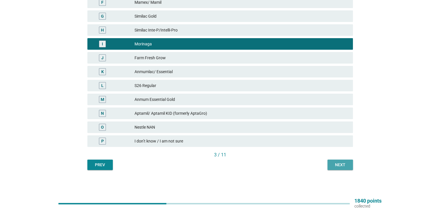
click at [339, 165] on div "Next" at bounding box center [340, 165] width 16 height 6
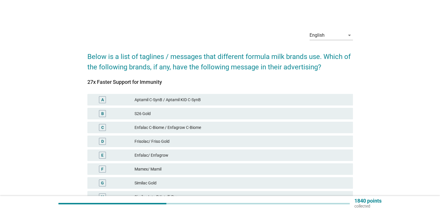
click at [199, 144] on div "Frisolac/ Friso Gold" at bounding box center [242, 141] width 214 height 7
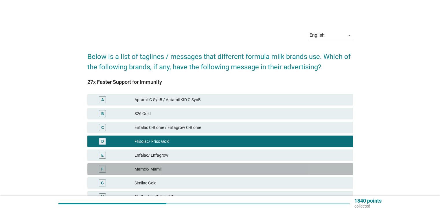
click at [200, 169] on div "Mamex/ Mamil" at bounding box center [242, 169] width 214 height 7
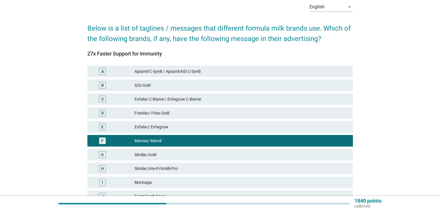
scroll to position [116, 0]
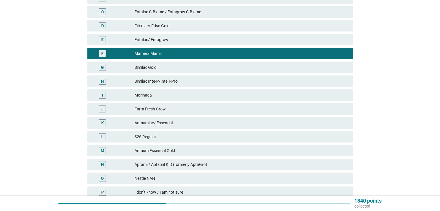
click at [171, 98] on div "Morinaga" at bounding box center [242, 95] width 214 height 7
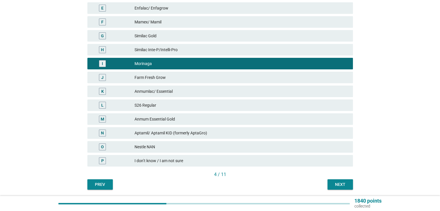
scroll to position [167, 0]
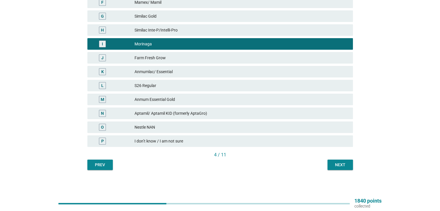
click at [337, 166] on div "Next" at bounding box center [340, 165] width 16 height 6
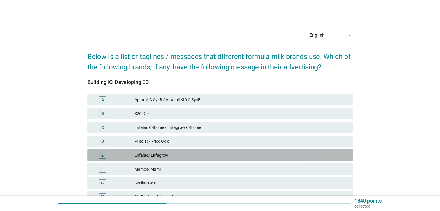
click at [182, 150] on div "E Enfalac/ Enfagrow" at bounding box center [220, 156] width 266 height 12
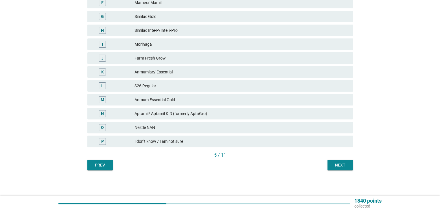
scroll to position [167, 0]
click at [336, 162] on div "Next" at bounding box center [340, 165] width 16 height 6
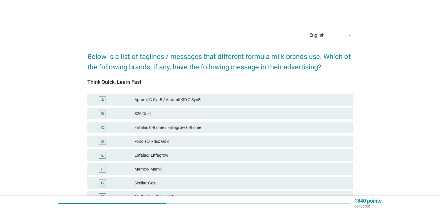
click at [193, 167] on div "Mamex/ Mamil" at bounding box center [242, 169] width 214 height 7
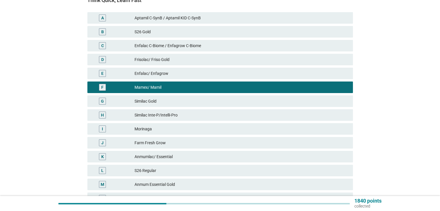
scroll to position [87, 0]
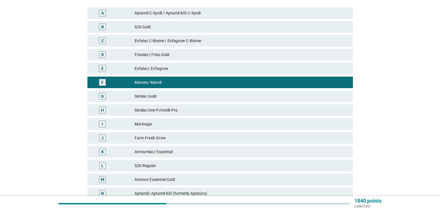
click at [182, 124] on div "Morinaga" at bounding box center [242, 124] width 214 height 7
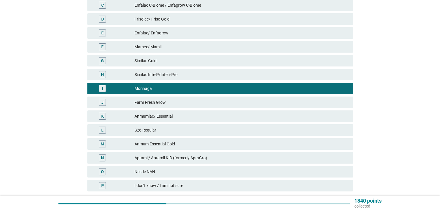
scroll to position [167, 0]
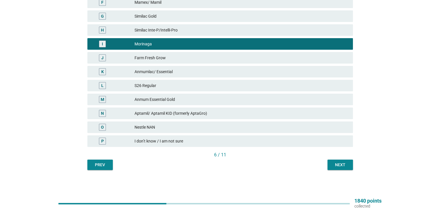
click at [333, 162] on div "Next" at bounding box center [340, 165] width 16 height 6
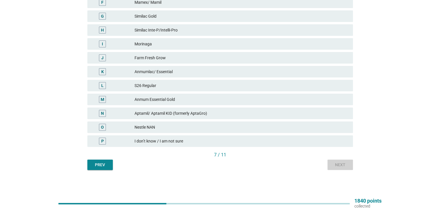
scroll to position [0, 0]
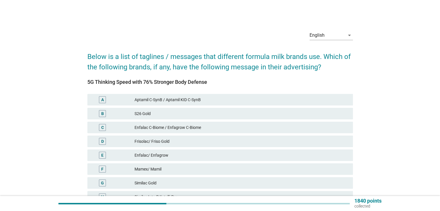
click at [223, 160] on div "E Enfalac/ Enfagrow" at bounding box center [220, 156] width 266 height 12
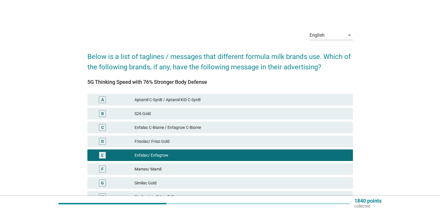
click at [221, 175] on div "F Mamex/ Mamil" at bounding box center [220, 169] width 268 height 14
click at [240, 178] on div "G Similac Gold" at bounding box center [220, 183] width 266 height 12
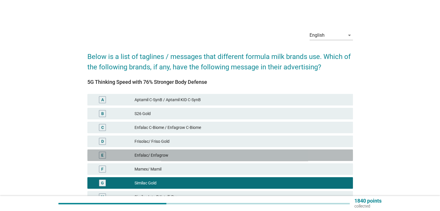
click at [234, 158] on div "Enfalac/ Enfagrow" at bounding box center [242, 155] width 214 height 7
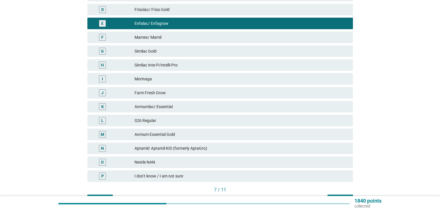
scroll to position [167, 0]
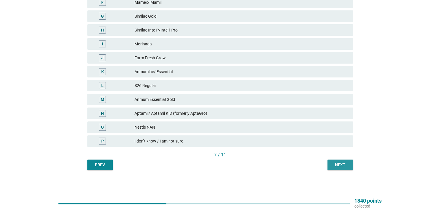
click at [329, 165] on button "Next" at bounding box center [340, 165] width 25 height 10
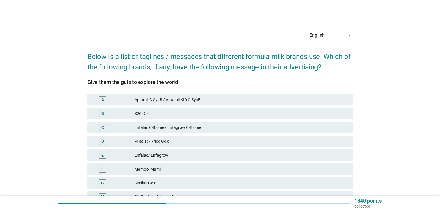
click at [189, 143] on div "Frisolac/ Friso Gold" at bounding box center [242, 141] width 214 height 7
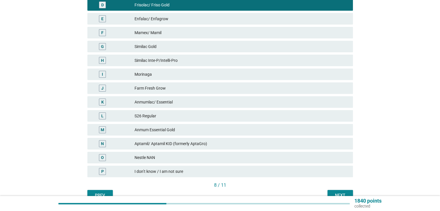
scroll to position [167, 0]
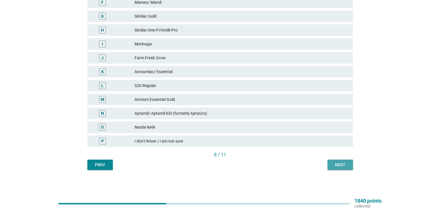
click at [334, 165] on div "Next" at bounding box center [340, 165] width 16 height 6
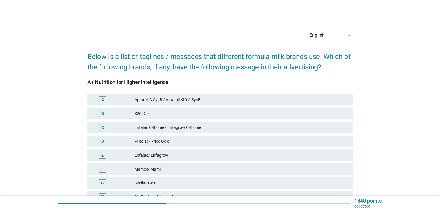
click at [173, 161] on div "E Enfalac/ Enfagrow" at bounding box center [220, 156] width 266 height 12
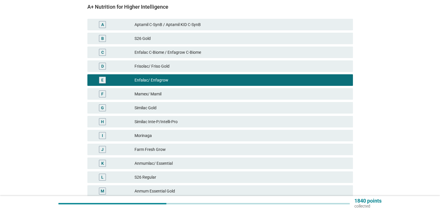
scroll to position [145, 0]
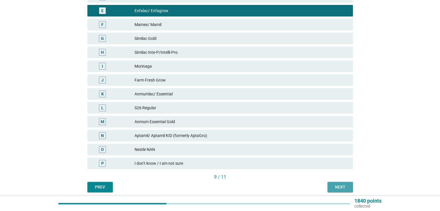
click at [329, 182] on button "Next" at bounding box center [340, 187] width 25 height 10
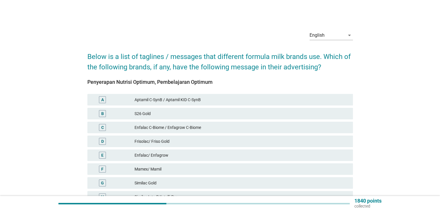
scroll to position [58, 0]
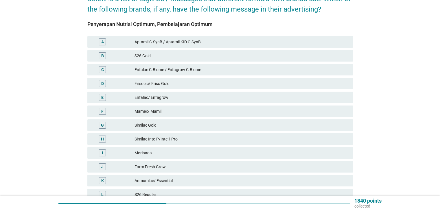
click at [195, 152] on div "Morinaga" at bounding box center [242, 153] width 214 height 7
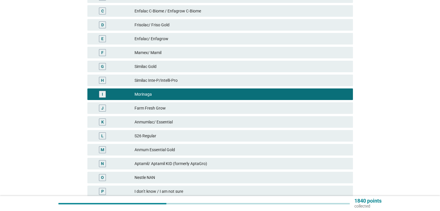
scroll to position [167, 0]
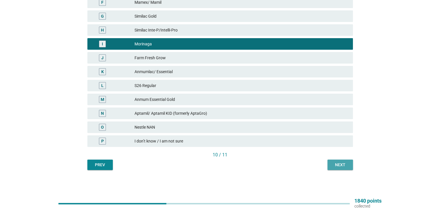
click at [337, 166] on div "Next" at bounding box center [340, 165] width 16 height 6
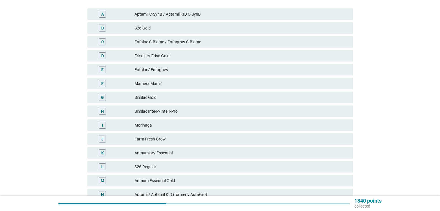
scroll to position [0, 0]
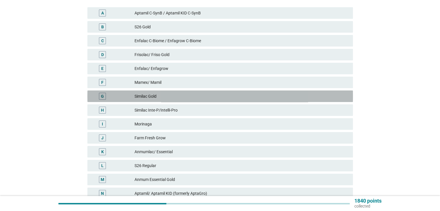
click at [172, 96] on div "Similac Gold" at bounding box center [242, 96] width 214 height 7
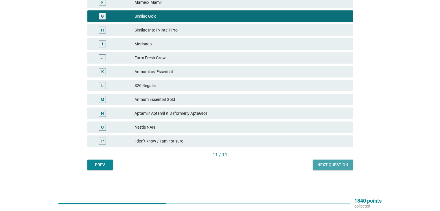
click at [331, 162] on div "Next question" at bounding box center [333, 165] width 31 height 6
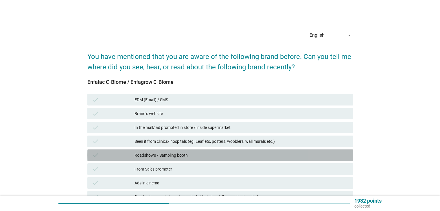
click at [225, 158] on div "Roadshows / Sampling booth" at bounding box center [242, 155] width 214 height 7
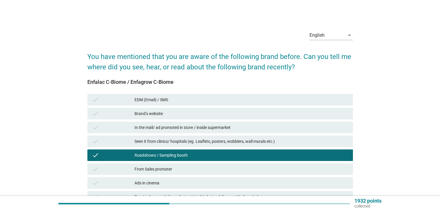
click at [212, 184] on div "Ads in cinema" at bounding box center [242, 183] width 214 height 7
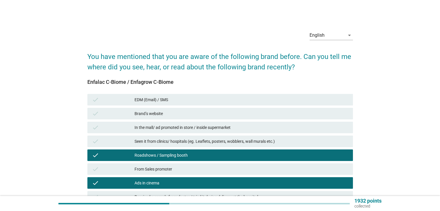
click at [227, 125] on div "In the mall/ ad promoted in store / inside supermarket" at bounding box center [242, 127] width 214 height 7
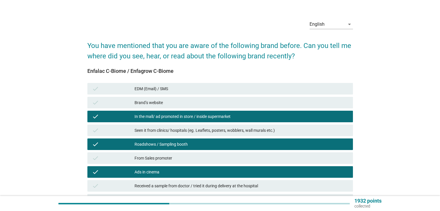
scroll to position [116, 0]
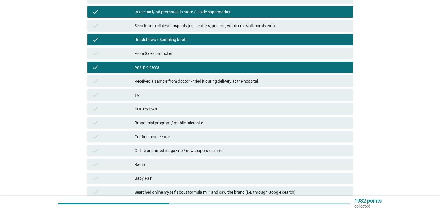
click at [239, 141] on div "check Confinement centre" at bounding box center [220, 137] width 266 height 12
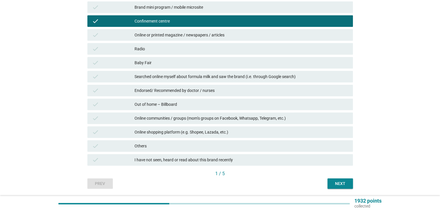
click at [220, 84] on div "check Endorsed/ Recommended by doctor / nurses" at bounding box center [220, 91] width 268 height 14
click at [231, 80] on div "Searched online myself about formula milk and saw the brand (i.e. through Googl…" at bounding box center [242, 76] width 214 height 7
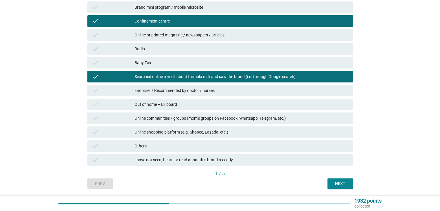
click at [331, 180] on button "Next" at bounding box center [340, 184] width 25 height 10
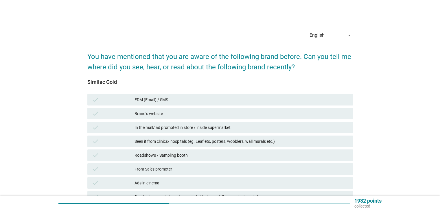
click at [248, 172] on div "From Sales promoter" at bounding box center [242, 169] width 214 height 7
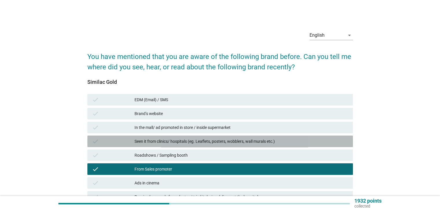
click at [240, 146] on div "check Seen it from clinics/ hospitals (eg. Leaflets, posters, wobblers, wall mu…" at bounding box center [220, 142] width 266 height 12
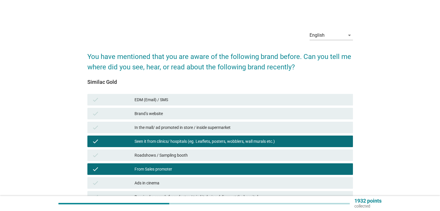
click at [221, 125] on div "In the mall/ ad promoted in store / inside supermarket" at bounding box center [242, 127] width 214 height 7
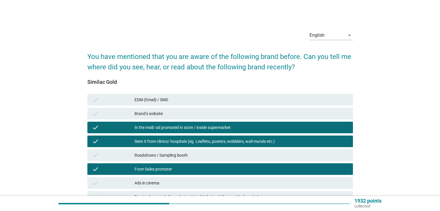
scroll to position [87, 0]
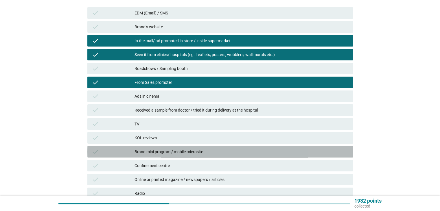
click at [218, 150] on div "Brand mini program / mobile microsite" at bounding box center [242, 151] width 214 height 7
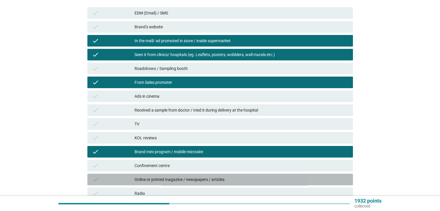
click at [218, 175] on div "check Online or printed magazine / newspapers / articles" at bounding box center [220, 180] width 266 height 12
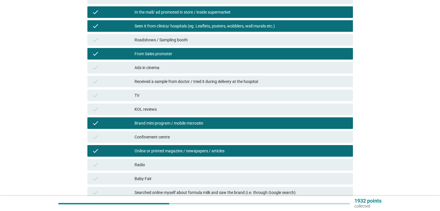
scroll to position [116, 0]
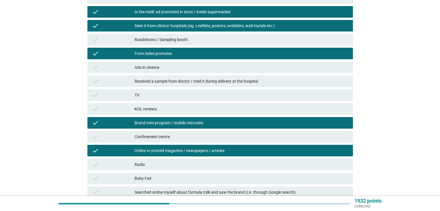
click at [241, 136] on div "Confinement centre" at bounding box center [242, 136] width 214 height 7
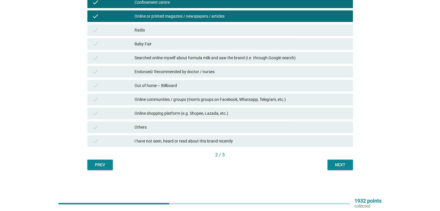
click at [230, 117] on div "check Online shopping platform (e.g. Shopee, Lazada, etc.)" at bounding box center [220, 114] width 266 height 12
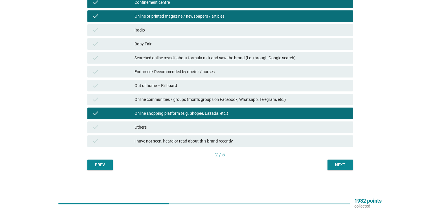
click at [236, 75] on div "Endorsed/ Recommended by doctor / nurses" at bounding box center [242, 71] width 214 height 7
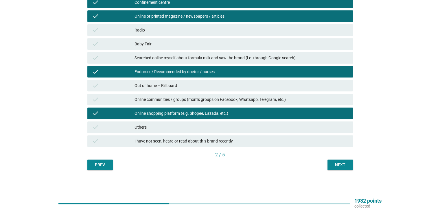
click at [336, 162] on div "Next" at bounding box center [340, 165] width 16 height 6
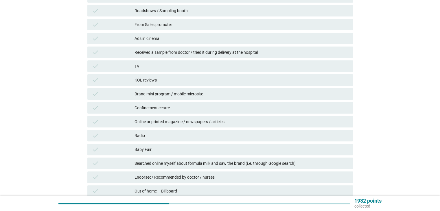
click at [182, 106] on div "Confinement centre" at bounding box center [242, 107] width 214 height 7
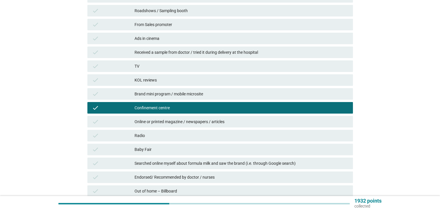
scroll to position [29, 0]
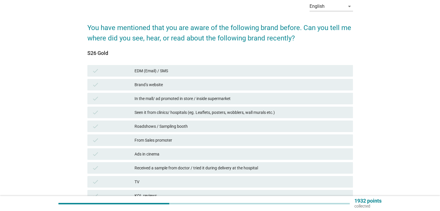
click at [208, 128] on div "Roadshows / Sampling booth" at bounding box center [242, 126] width 214 height 7
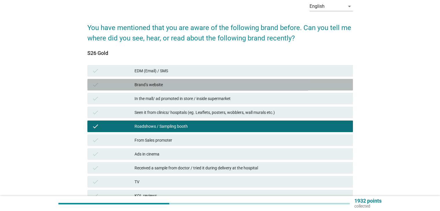
click at [217, 85] on div "Brand’s website" at bounding box center [242, 84] width 214 height 7
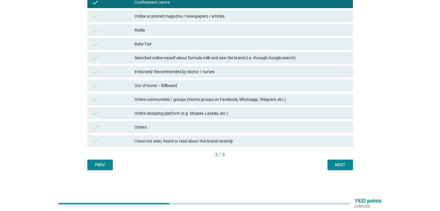
click at [344, 159] on div "3 / 5" at bounding box center [220, 156] width 266 height 8
click at [344, 162] on div "Next" at bounding box center [340, 165] width 16 height 6
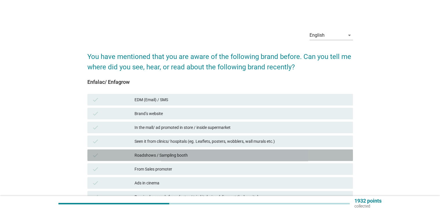
click at [243, 156] on div "Roadshows / Sampling booth" at bounding box center [242, 155] width 214 height 7
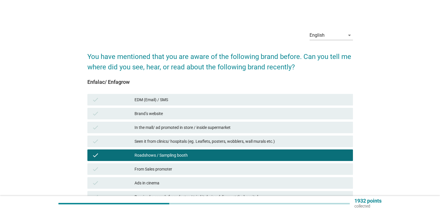
click at [259, 179] on div "check Ads in cinema" at bounding box center [220, 183] width 266 height 12
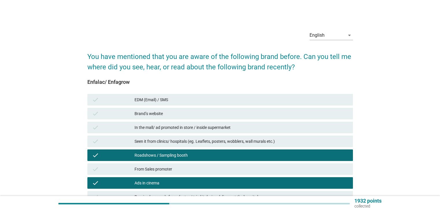
click at [251, 128] on div "In the mall/ ad promoted in store / inside supermarket" at bounding box center [242, 127] width 214 height 7
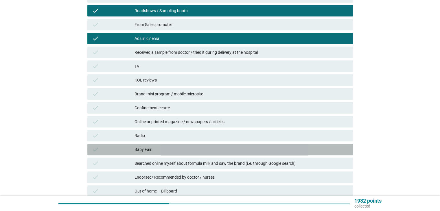
click at [251, 155] on div "check Baby Fair" at bounding box center [220, 150] width 266 height 12
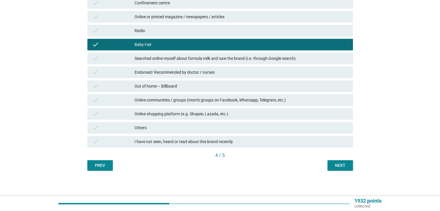
scroll to position [250, 0]
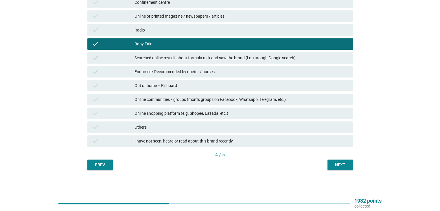
click at [232, 10] on div "check Online or printed magazine / newspapers / articles" at bounding box center [220, 16] width 268 height 14
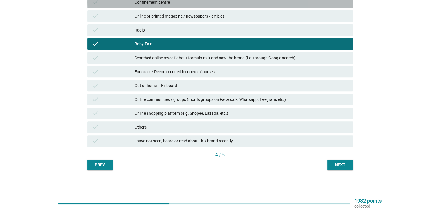
click at [233, 5] on div "Confinement centre" at bounding box center [242, 2] width 214 height 7
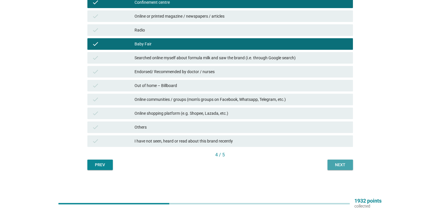
click at [342, 166] on div "Next" at bounding box center [340, 165] width 16 height 6
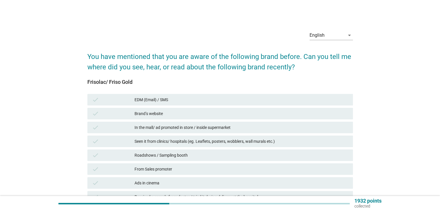
click at [274, 174] on div "check From Sales promoter" at bounding box center [220, 170] width 266 height 12
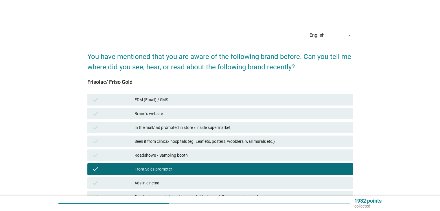
click at [273, 146] on div "check Seen it from clinics/ hospitals (eg. Leaflets, posters, wobblers, wall mu…" at bounding box center [220, 142] width 266 height 12
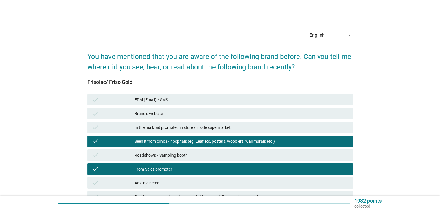
click at [269, 120] on div "check Brand’s website" at bounding box center [220, 114] width 268 height 14
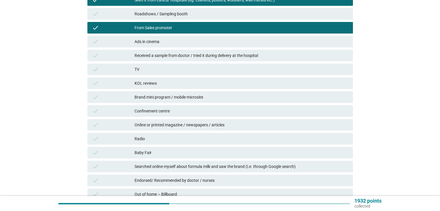
scroll to position [174, 0]
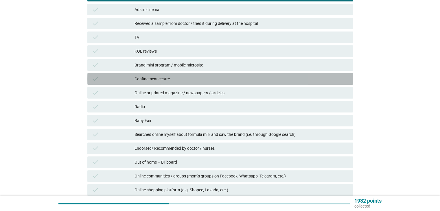
drag, startPoint x: 174, startPoint y: 77, endPoint x: 177, endPoint y: 106, distance: 28.6
click at [174, 77] on div "Confinement centre" at bounding box center [242, 79] width 214 height 7
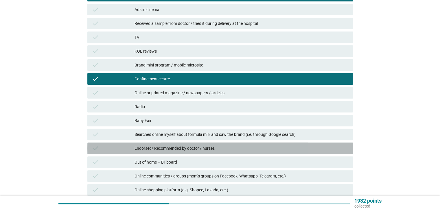
drag, startPoint x: 178, startPoint y: 146, endPoint x: 182, endPoint y: 158, distance: 12.7
click at [178, 146] on div "Endorsed/ Recommended by doctor / nurses" at bounding box center [242, 148] width 214 height 7
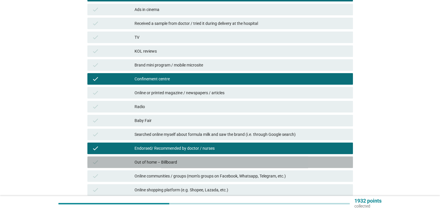
click at [182, 166] on div "check Out of home – Billboard" at bounding box center [220, 163] width 266 height 12
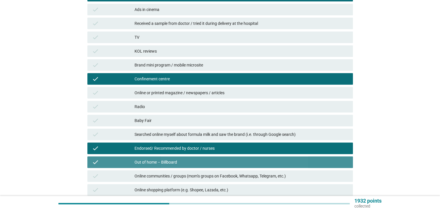
click at [183, 162] on div "Out of home – Billboard" at bounding box center [242, 162] width 214 height 7
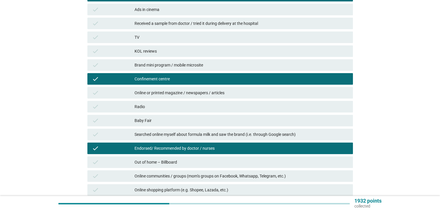
click at [190, 118] on div "Baby Fair" at bounding box center [242, 120] width 214 height 7
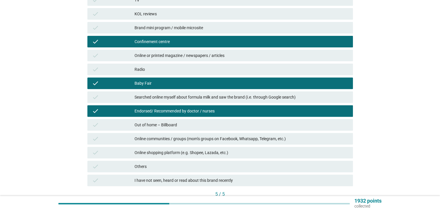
scroll to position [250, 0]
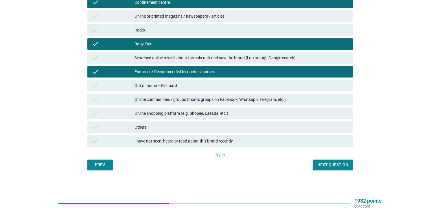
click at [332, 165] on div "Next question" at bounding box center [333, 165] width 31 height 6
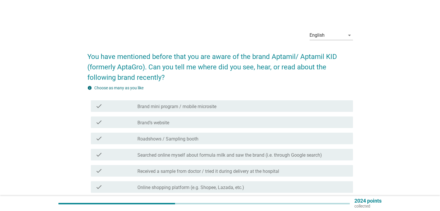
click at [287, 166] on div "check check_box_outline_blank Received a sample from doctor / tried it during d…" at bounding box center [222, 171] width 262 height 12
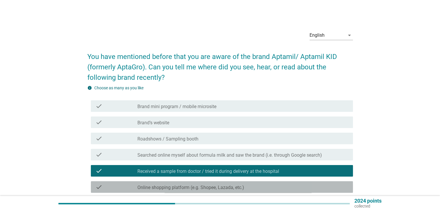
click at [278, 192] on div "check check_box_outline_blank Online shopping platform (e.g. Shopee, Lazada, et…" at bounding box center [222, 187] width 262 height 12
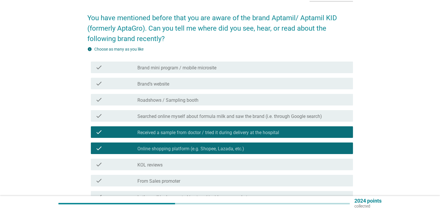
scroll to position [87, 0]
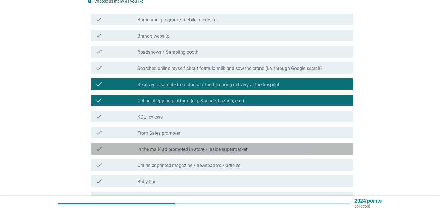
drag, startPoint x: 270, startPoint y: 152, endPoint x: 271, endPoint y: 162, distance: 10.2
click at [271, 151] on div "check_box_outline_blank In the mall/ ad promoted in store / inside supermarket" at bounding box center [242, 149] width 211 height 7
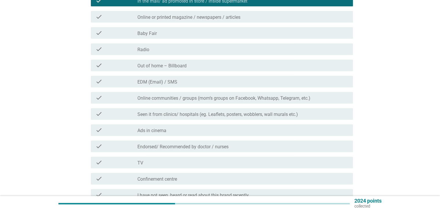
scroll to position [261, 0]
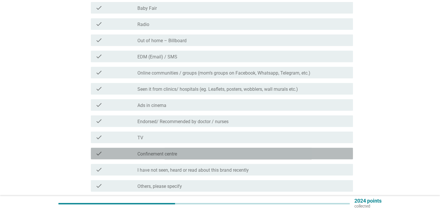
click at [207, 153] on div "check_box_outline_blank Confinement centre" at bounding box center [242, 153] width 211 height 7
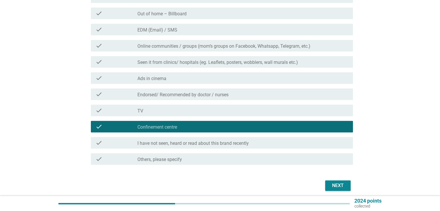
scroll to position [310, 0]
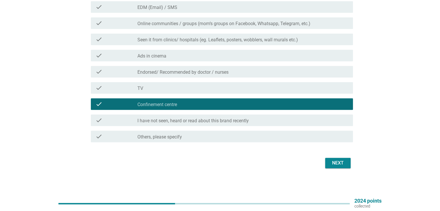
click at [334, 162] on div "Next" at bounding box center [338, 163] width 16 height 7
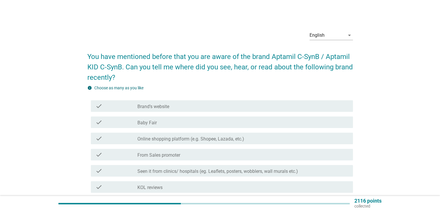
click at [257, 165] on div "check check_box_outline_blank Seen it from clinics/ hospitals (eg. Leaflets, po…" at bounding box center [220, 171] width 266 height 16
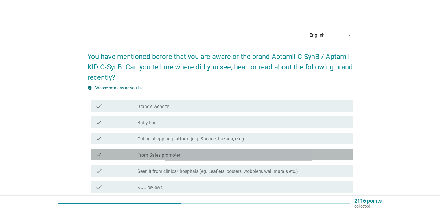
click at [237, 155] on div "check_box_outline_blank From Sales promoter" at bounding box center [242, 154] width 211 height 7
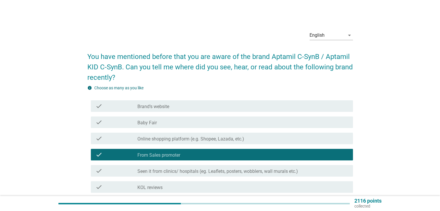
click at [221, 129] on div "check check_box_outline_blank Baby Fair" at bounding box center [220, 122] width 266 height 16
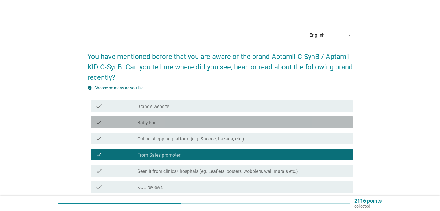
click at [219, 121] on div "check_box_outline_blank Baby Fair" at bounding box center [242, 122] width 211 height 7
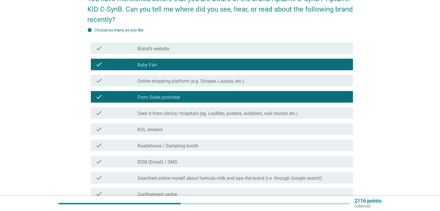
scroll to position [145, 0]
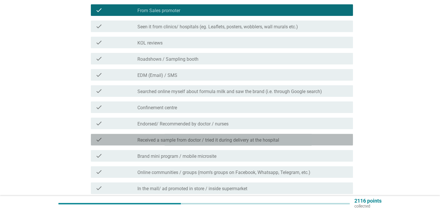
click at [237, 144] on div "check check_box_outline_blank Received a sample from doctor / tried it during d…" at bounding box center [222, 140] width 262 height 12
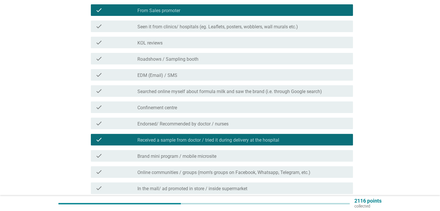
click at [210, 110] on div "check_box_outline_blank Confinement centre" at bounding box center [242, 107] width 211 height 7
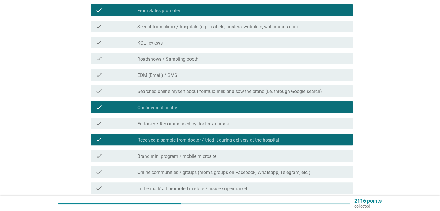
click at [211, 107] on div "check_box_outline_blank Confinement centre" at bounding box center [242, 107] width 211 height 7
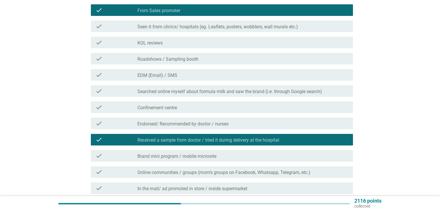
click at [201, 58] on div "check_box_outline_blank Roadshows / Sampling booth" at bounding box center [242, 58] width 211 height 7
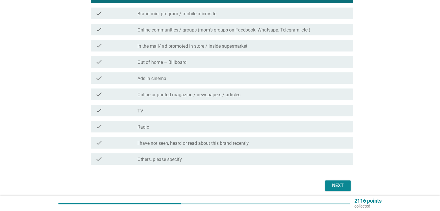
scroll to position [310, 0]
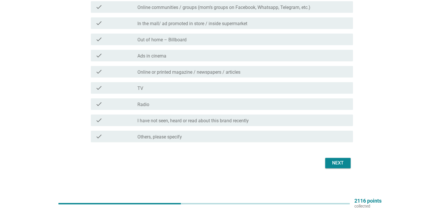
click at [336, 164] on div "Next" at bounding box center [338, 163] width 16 height 7
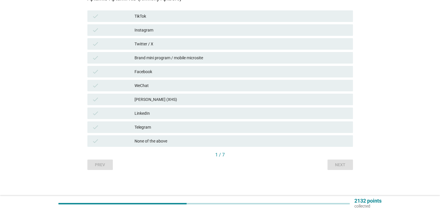
scroll to position [0, 0]
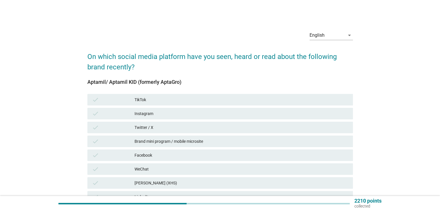
click at [240, 168] on div "WeChat" at bounding box center [242, 169] width 214 height 7
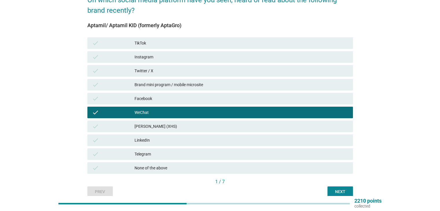
scroll to position [26, 0]
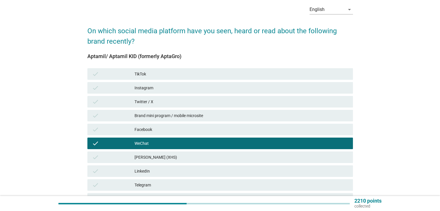
click at [202, 142] on div "WeChat" at bounding box center [242, 143] width 214 height 7
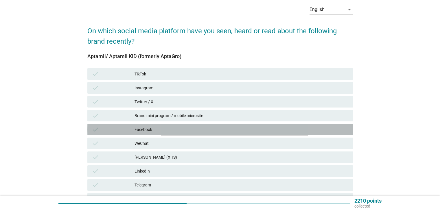
click at [188, 130] on div "Facebook" at bounding box center [242, 129] width 214 height 7
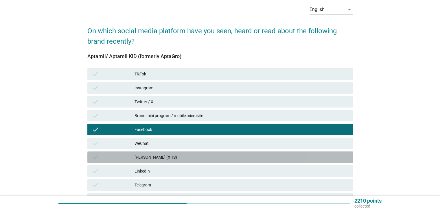
click at [184, 154] on div "[PERSON_NAME] (XHS)" at bounding box center [242, 157] width 214 height 7
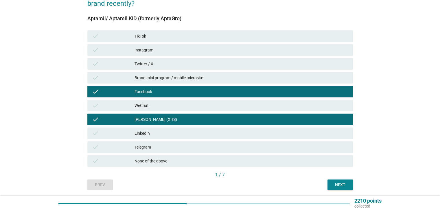
scroll to position [84, 0]
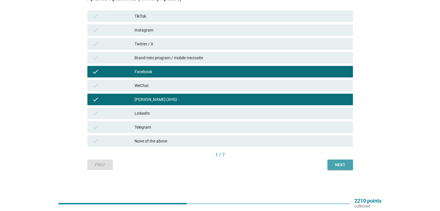
click at [340, 164] on div "Next" at bounding box center [340, 165] width 16 height 6
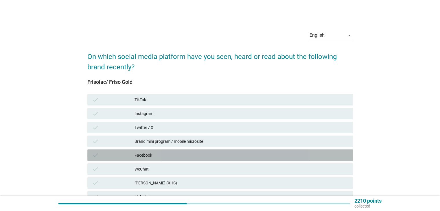
click at [226, 161] on div "check Facebook" at bounding box center [220, 156] width 266 height 12
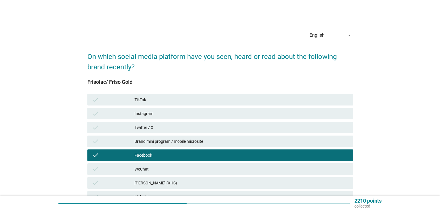
click at [221, 129] on div "Twitter / X" at bounding box center [242, 127] width 214 height 7
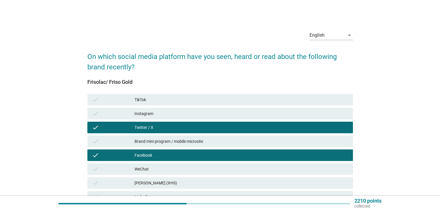
click at [217, 111] on div "Instagram" at bounding box center [242, 113] width 214 height 7
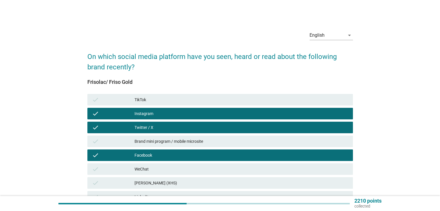
scroll to position [84, 0]
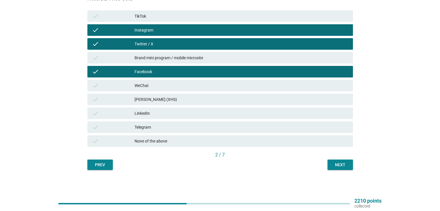
click at [343, 166] on div "Next" at bounding box center [340, 165] width 16 height 6
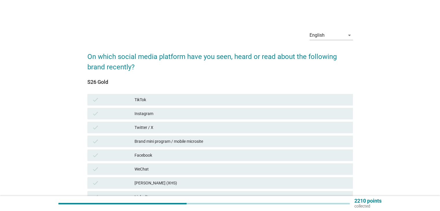
click at [213, 136] on div "check Brand mini program / mobile microsite" at bounding box center [220, 142] width 266 height 12
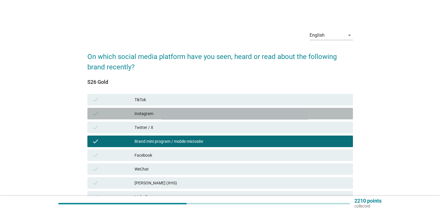
click at [220, 113] on div "Instagram" at bounding box center [242, 113] width 214 height 7
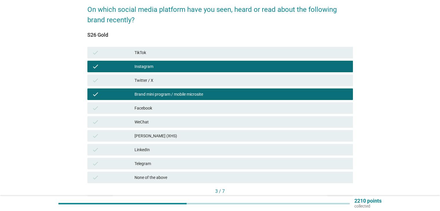
scroll to position [84, 0]
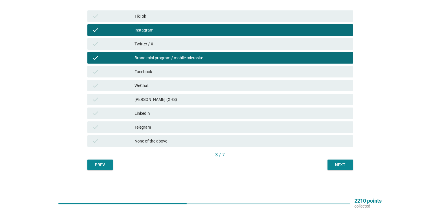
click at [335, 163] on div "Next" at bounding box center [340, 165] width 16 height 6
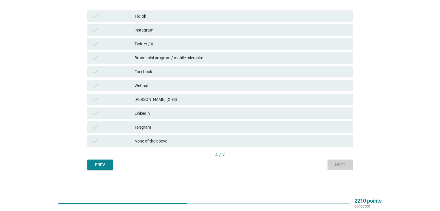
scroll to position [0, 0]
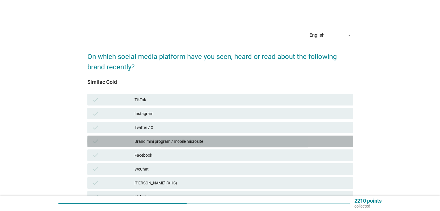
click at [200, 141] on div "Brand mini program / mobile microsite" at bounding box center [242, 141] width 214 height 7
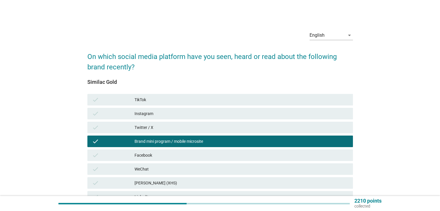
click at [197, 115] on div "Instagram" at bounding box center [242, 113] width 214 height 7
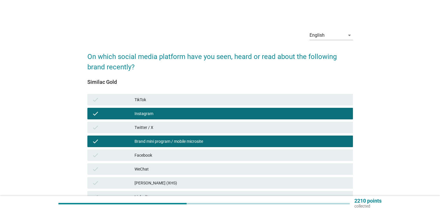
click at [201, 142] on div "Brand mini program / mobile microsite" at bounding box center [242, 141] width 214 height 7
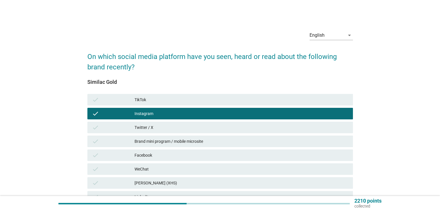
click at [180, 155] on div "Facebook" at bounding box center [242, 155] width 214 height 7
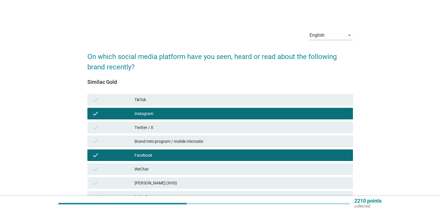
scroll to position [84, 0]
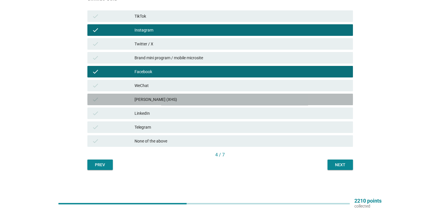
click at [220, 102] on div "[PERSON_NAME] (XHS)" at bounding box center [242, 99] width 214 height 7
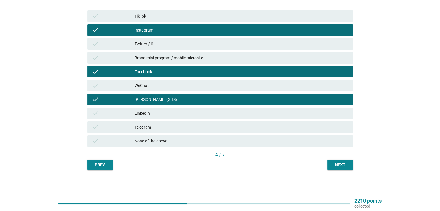
click at [337, 165] on div "Next" at bounding box center [340, 165] width 16 height 6
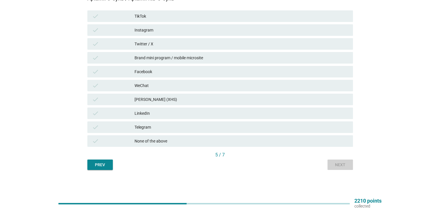
scroll to position [0, 0]
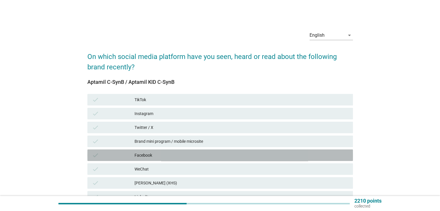
click at [186, 155] on div "Facebook" at bounding box center [242, 155] width 214 height 7
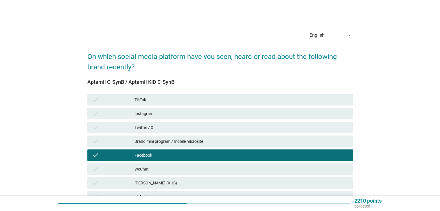
click at [173, 116] on div "Instagram" at bounding box center [242, 113] width 214 height 7
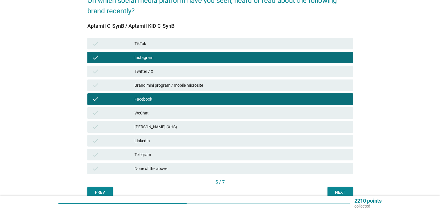
scroll to position [84, 0]
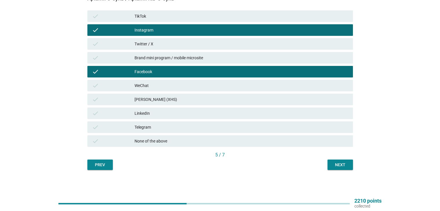
click at [180, 99] on div "[PERSON_NAME] (XHS)" at bounding box center [242, 99] width 214 height 7
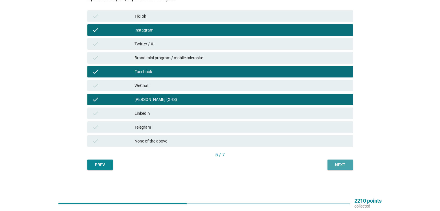
click at [336, 164] on div "Next" at bounding box center [340, 165] width 16 height 6
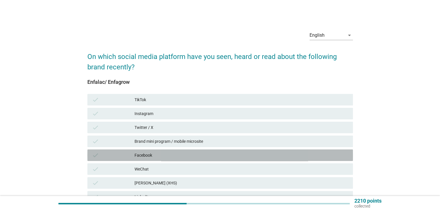
click at [212, 155] on div "Facebook" at bounding box center [242, 155] width 214 height 7
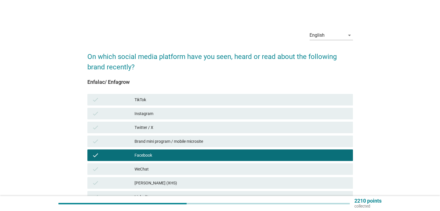
click at [214, 111] on div "Instagram" at bounding box center [242, 113] width 214 height 7
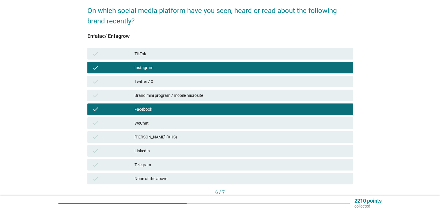
scroll to position [84, 0]
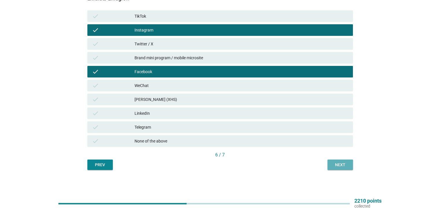
click at [334, 162] on div "Next" at bounding box center [340, 165] width 16 height 6
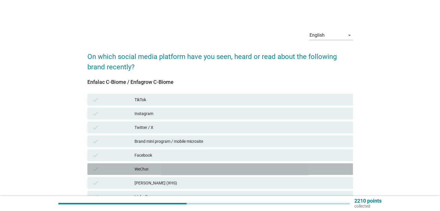
click at [242, 164] on div "check WeChat" at bounding box center [220, 170] width 266 height 12
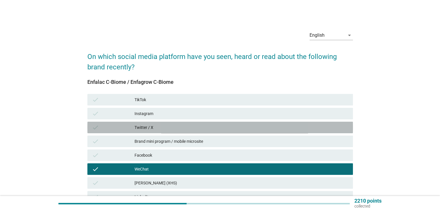
click at [239, 127] on div "Twitter / X" at bounding box center [242, 127] width 214 height 7
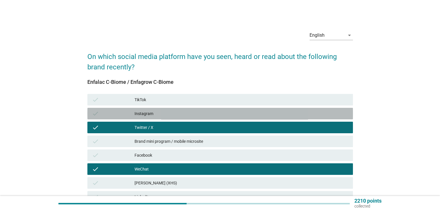
click at [239, 113] on div "Instagram" at bounding box center [242, 113] width 214 height 7
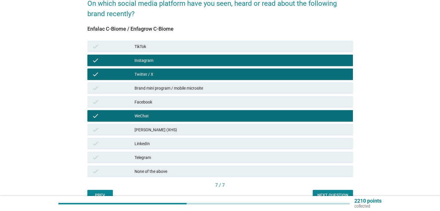
scroll to position [84, 0]
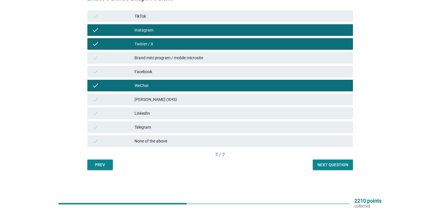
click at [333, 164] on div "Next question" at bounding box center [333, 165] width 31 height 6
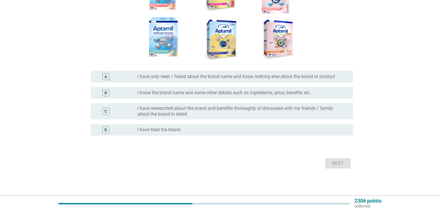
scroll to position [123, 0]
click at [262, 88] on div "B radio_button_unchecked I know the brand name and some other details such as i…" at bounding box center [222, 93] width 262 height 12
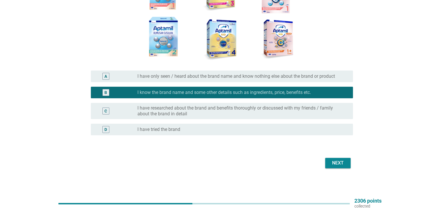
click at [336, 165] on div "Next" at bounding box center [338, 163] width 16 height 7
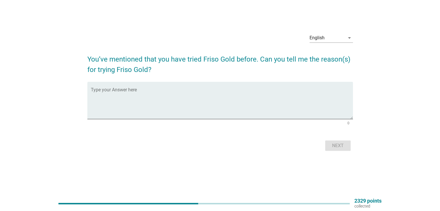
scroll to position [0, 0]
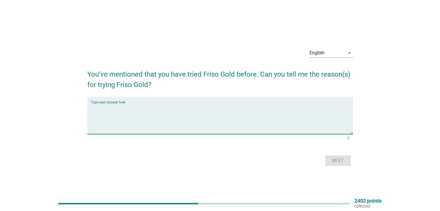
click at [234, 107] on textarea "Type your Answer here" at bounding box center [222, 119] width 262 height 30
type textarea "got sample from confinement center and also the clinic"
click at [343, 163] on div "Next" at bounding box center [338, 160] width 16 height 7
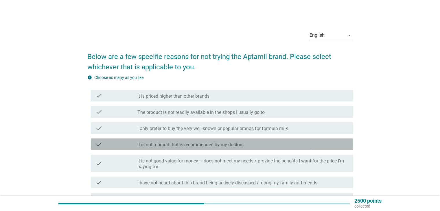
click at [213, 142] on div "check_box_outline_blank It is not a brand that is recommended by my doctors" at bounding box center [242, 144] width 211 height 7
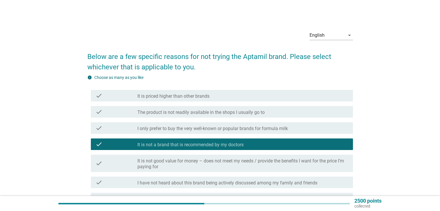
click at [220, 175] on div "check check_box_outline_blank I have not heard about this brand being actively …" at bounding box center [220, 183] width 266 height 16
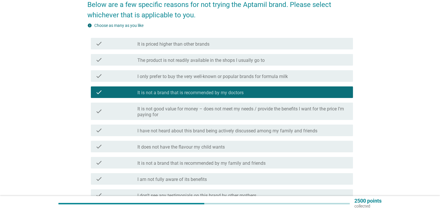
scroll to position [116, 0]
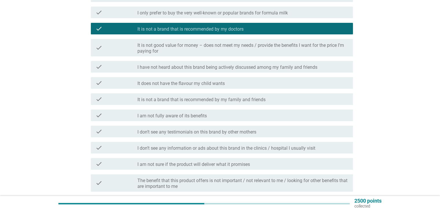
click at [202, 125] on div "check check_box_outline_blank I don’t see any testimonials on this brand by oth…" at bounding box center [220, 132] width 266 height 16
click at [198, 139] on div "check check_box_outline_blank I don’t see any testimonials on this brand by oth…" at bounding box center [220, 132] width 266 height 16
click at [190, 148] on label "I don’t see any information or ads about this brand in the clinics / hospital I…" at bounding box center [226, 149] width 178 height 6
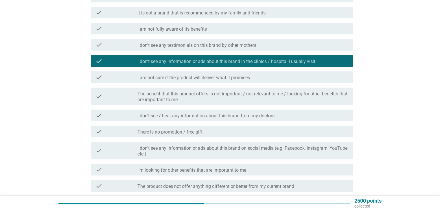
click at [184, 147] on label "I don’t see any information or ads about this brand on social media (e.g. Faceb…" at bounding box center [242, 152] width 211 height 12
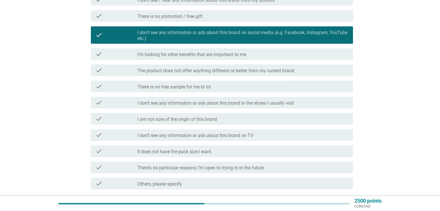
click at [177, 117] on label "I am not sure of the origin of this brand" at bounding box center [177, 120] width 80 height 6
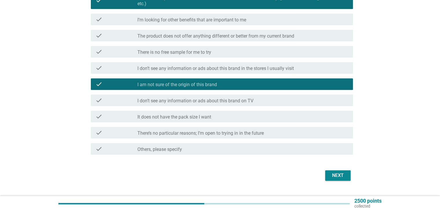
scroll to position [366, 0]
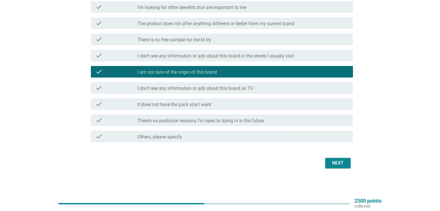
click at [190, 103] on label "It does not have the pack size I want" at bounding box center [174, 105] width 74 height 6
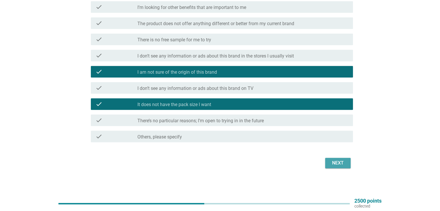
click at [335, 161] on div "Next" at bounding box center [338, 163] width 16 height 7
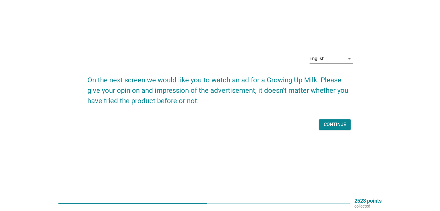
scroll to position [0, 0]
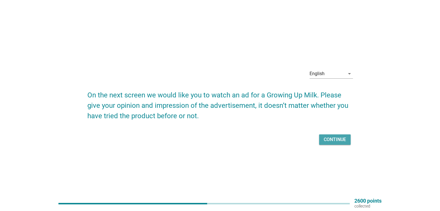
click at [330, 143] on div "Continue" at bounding box center [335, 139] width 22 height 7
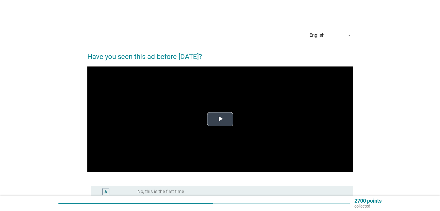
click at [220, 120] on span "Video Player" at bounding box center [220, 120] width 0 height 0
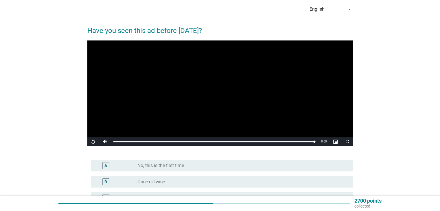
scroll to position [111, 0]
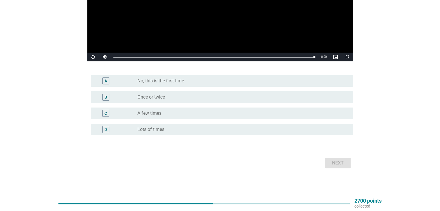
click at [168, 78] on div "radio_button_unchecked No, this is the first time" at bounding box center [242, 81] width 211 height 7
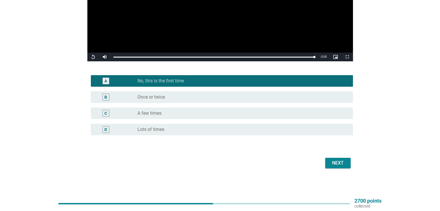
click at [331, 161] on div "Next" at bounding box center [338, 163] width 16 height 7
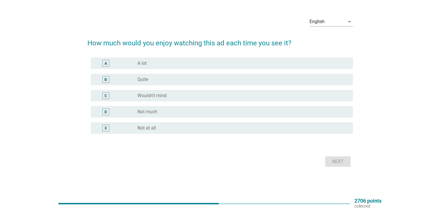
scroll to position [0, 0]
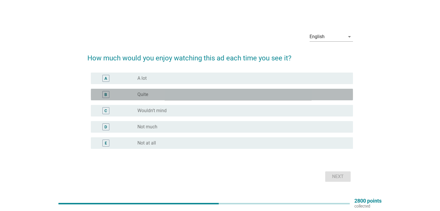
click at [157, 95] on div "radio_button_unchecked Quite" at bounding box center [240, 95] width 206 height 6
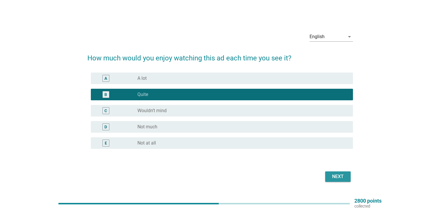
click at [330, 176] on div "Next" at bounding box center [338, 176] width 16 height 7
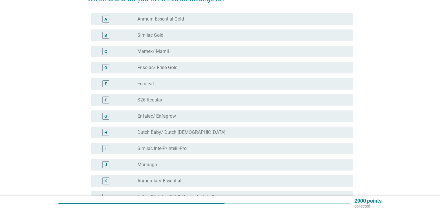
scroll to position [116, 0]
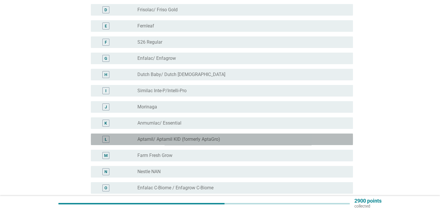
click at [181, 137] on label "Aptamil/ Aptamil KID (formerly AptaGro)" at bounding box center [178, 140] width 83 height 6
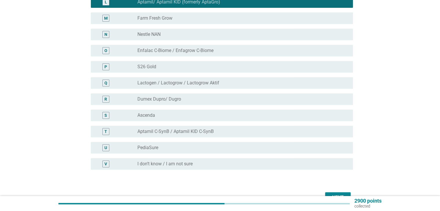
scroll to position [288, 0]
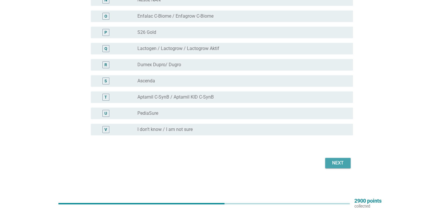
click at [335, 167] on button "Next" at bounding box center [337, 163] width 25 height 10
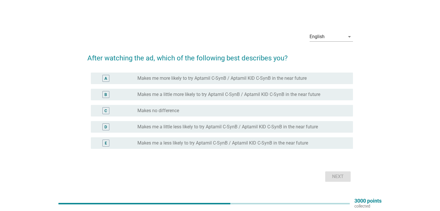
click at [210, 82] on div "A radio_button_unchecked Makes me more likely to try Aptamil C-SynB / Aptamil K…" at bounding box center [222, 79] width 262 height 12
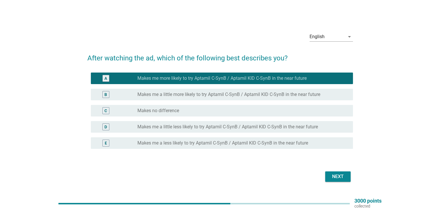
click at [211, 96] on label "Makes me a little more likely to try Aptamil C-SynB / Aptamil KID C-SynB in the…" at bounding box center [228, 95] width 183 height 6
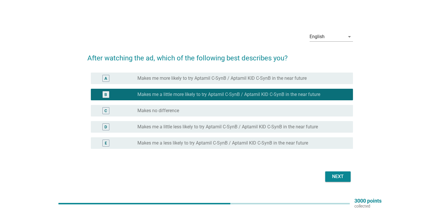
click at [229, 80] on label "Makes me more likely to try Aptamil C-SynB / Aptamil KID C-SynB in the near fut…" at bounding box center [221, 79] width 169 height 6
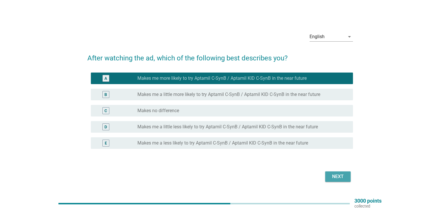
click at [337, 177] on div "Next" at bounding box center [338, 176] width 16 height 7
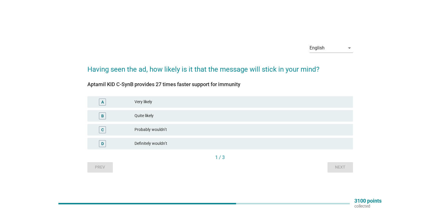
click at [140, 115] on div "Quite likely" at bounding box center [242, 116] width 214 height 7
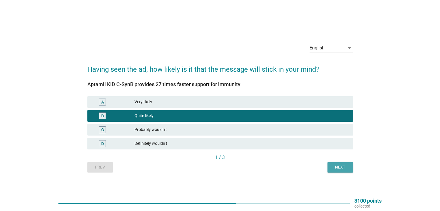
click at [339, 167] on div "Next" at bounding box center [340, 167] width 16 height 6
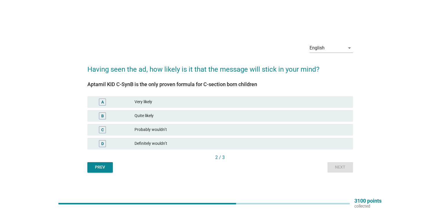
click at [165, 114] on div "Quite likely" at bounding box center [242, 116] width 214 height 7
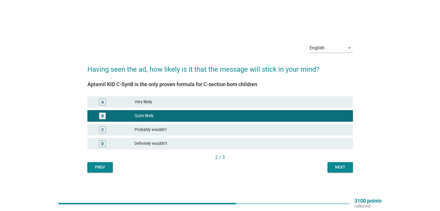
click at [345, 164] on div "Next" at bounding box center [340, 167] width 16 height 6
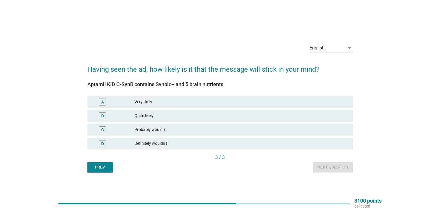
click at [211, 114] on div "Quite likely" at bounding box center [242, 116] width 214 height 7
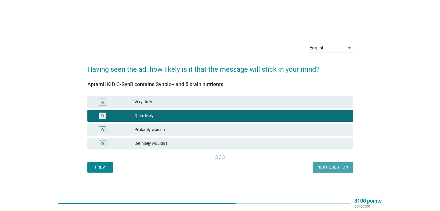
click at [329, 166] on div "Next question" at bounding box center [333, 167] width 31 height 6
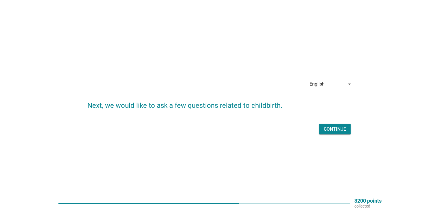
click at [339, 130] on div "Continue" at bounding box center [335, 129] width 22 height 7
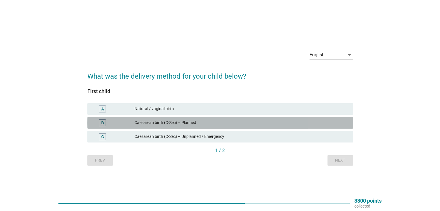
click at [190, 123] on div "Caesarean birth (C-Sec) – Planned" at bounding box center [242, 123] width 214 height 7
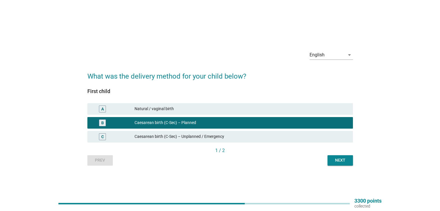
click at [215, 137] on div "Caesarean birth (C-Sec) – Unplanned / Emergency" at bounding box center [242, 136] width 214 height 7
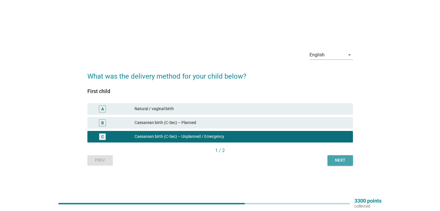
click at [344, 161] on div "Next" at bounding box center [340, 160] width 16 height 6
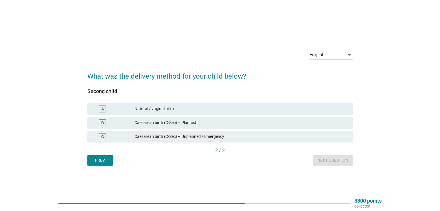
click at [179, 108] on div "Natural / vaginal birth" at bounding box center [242, 109] width 214 height 7
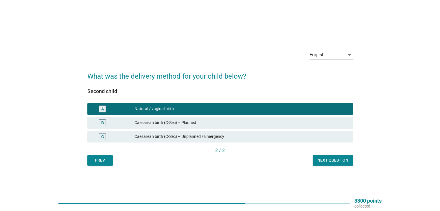
click at [337, 162] on div "Next question" at bounding box center [333, 160] width 31 height 6
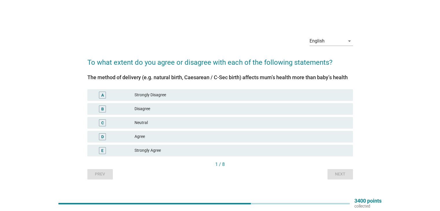
click at [166, 136] on div "Agree" at bounding box center [242, 136] width 214 height 7
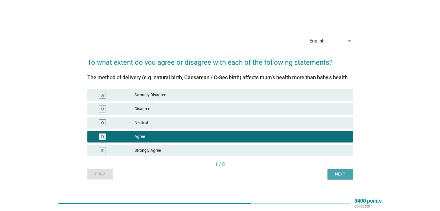
click at [334, 175] on div "Next" at bounding box center [340, 174] width 16 height 6
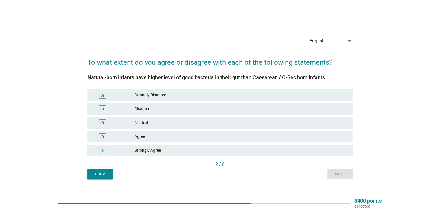
click at [191, 137] on div "Agree" at bounding box center [242, 136] width 214 height 7
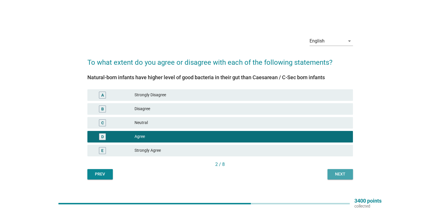
click at [338, 174] on div "Next" at bounding box center [340, 174] width 16 height 6
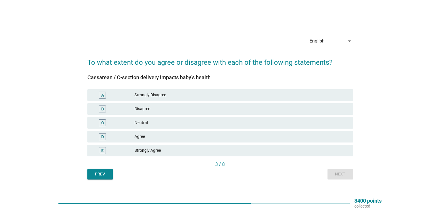
click at [185, 132] on div "D Agree" at bounding box center [220, 137] width 266 height 12
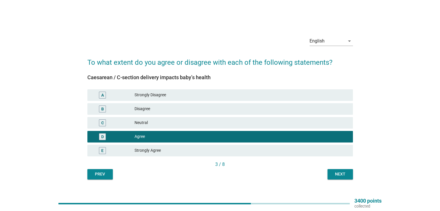
click at [341, 172] on div "Next" at bounding box center [340, 174] width 16 height 6
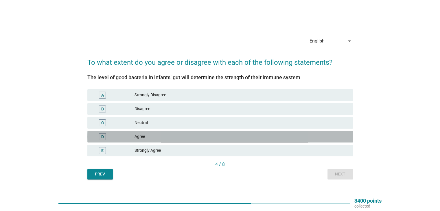
click at [189, 133] on div "D Agree" at bounding box center [220, 137] width 266 height 12
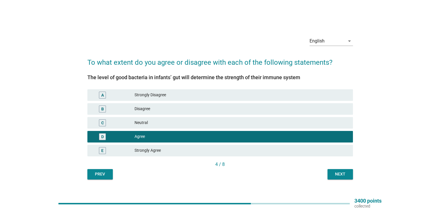
click at [328, 175] on button "Next" at bounding box center [340, 174] width 25 height 10
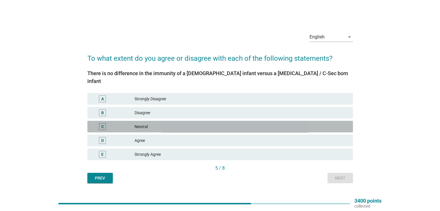
click at [195, 124] on div "Neutral" at bounding box center [242, 126] width 214 height 7
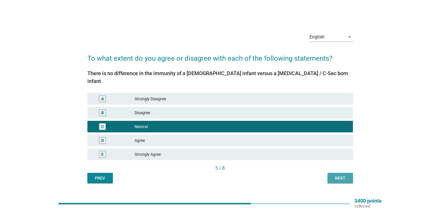
click at [338, 175] on div "Next" at bounding box center [340, 178] width 16 height 6
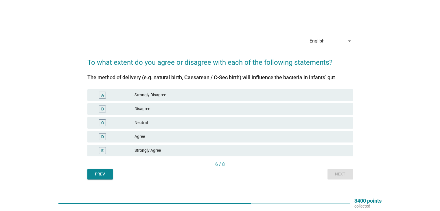
click at [164, 137] on div "Agree" at bounding box center [242, 136] width 214 height 7
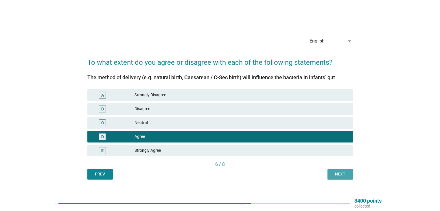
click at [337, 173] on div "Next" at bounding box center [340, 174] width 16 height 6
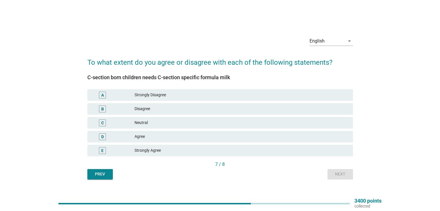
click at [162, 138] on div "Agree" at bounding box center [242, 136] width 214 height 7
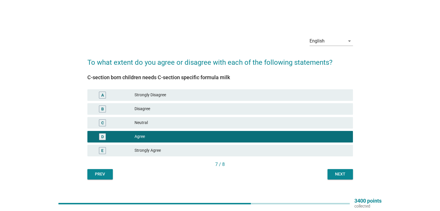
click at [336, 173] on div "Next" at bounding box center [340, 174] width 16 height 6
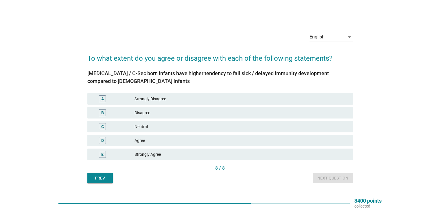
click at [183, 133] on div "C Neutral" at bounding box center [220, 127] width 268 height 14
click at [185, 138] on div "Agree" at bounding box center [242, 140] width 214 height 7
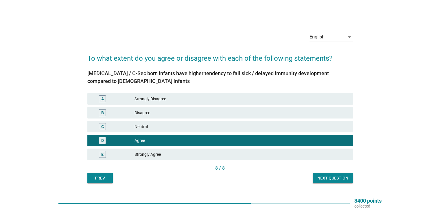
click at [325, 179] on div "Next question" at bounding box center [333, 178] width 31 height 6
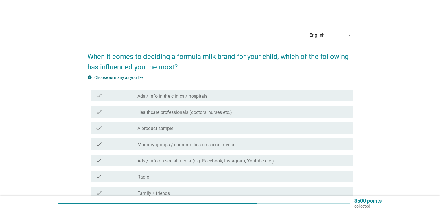
click at [190, 132] on div "check check_box_outline_blank A product sample" at bounding box center [222, 128] width 262 height 12
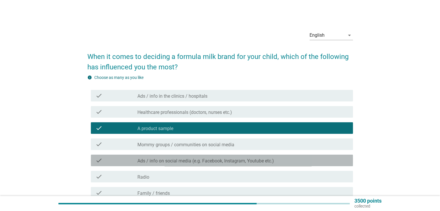
click at [191, 155] on div "check check_box_outline_blank Ads / info on social media (e.g. Facebook, Instag…" at bounding box center [222, 161] width 262 height 12
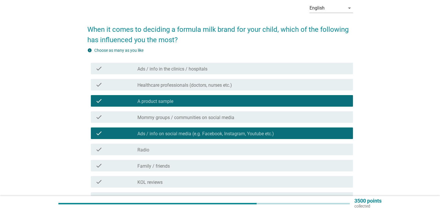
scroll to position [87, 0]
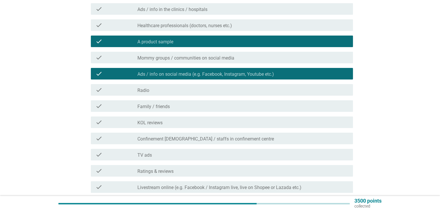
click at [189, 162] on div "check check_box_outline_blank TV ads" at bounding box center [220, 155] width 266 height 16
click at [190, 157] on div "check_box_outline_blank TV ads" at bounding box center [242, 154] width 211 height 7
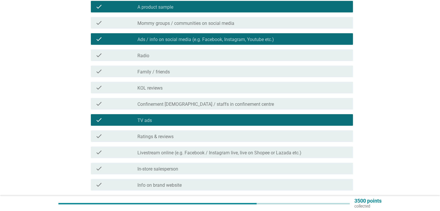
scroll to position [170, 0]
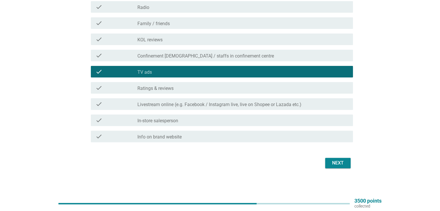
click at [184, 57] on label "Confinement [DEMOGRAPHIC_DATA] / staffs in confinement centre" at bounding box center [205, 56] width 137 height 6
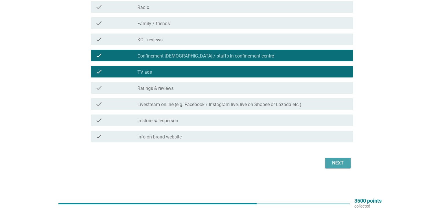
click at [329, 160] on button "Next" at bounding box center [337, 163] width 25 height 10
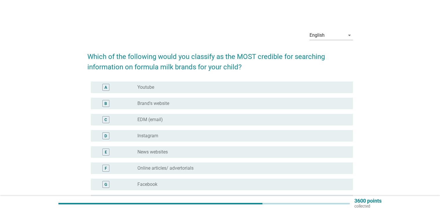
click at [222, 167] on div "radio_button_unchecked Online articles/ advertorials" at bounding box center [240, 169] width 206 height 6
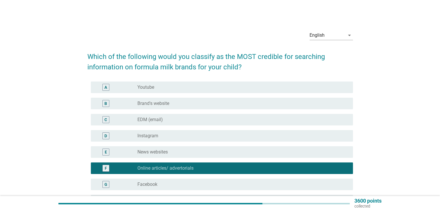
click at [197, 140] on div "D radio_button_unchecked Instagram" at bounding box center [222, 136] width 262 height 12
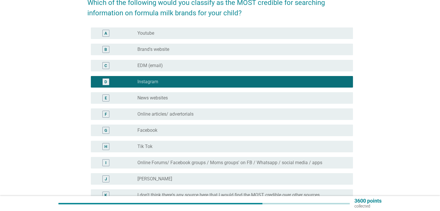
scroll to position [58, 0]
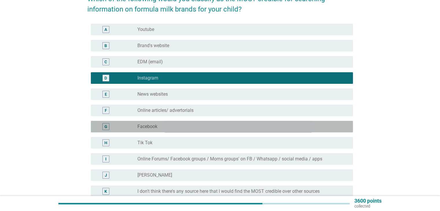
click at [175, 129] on div "radio_button_unchecked Facebook" at bounding box center [240, 127] width 206 height 6
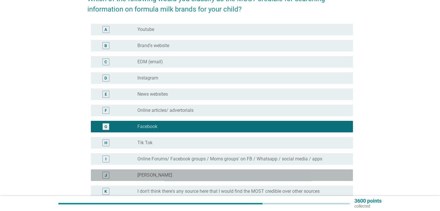
click at [209, 171] on div "J radio_button_unchecked [PERSON_NAME]" at bounding box center [222, 176] width 262 height 12
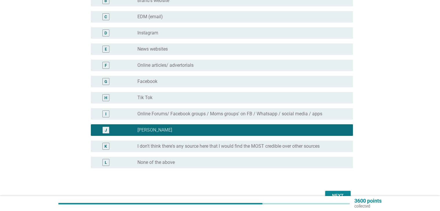
scroll to position [136, 0]
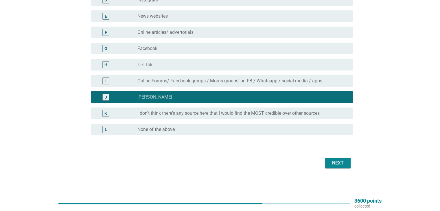
click at [335, 163] on div "Next" at bounding box center [338, 163] width 16 height 7
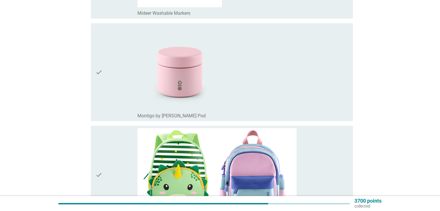
scroll to position [376, 0]
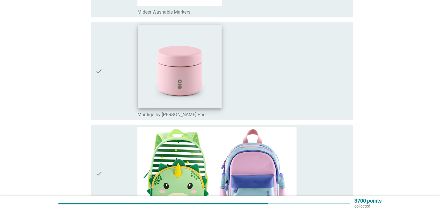
click at [146, 94] on img at bounding box center [180, 67] width 84 height 84
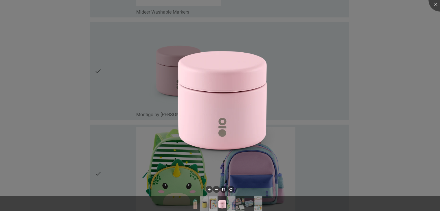
click at [359, 124] on div at bounding box center [220, 105] width 440 height 211
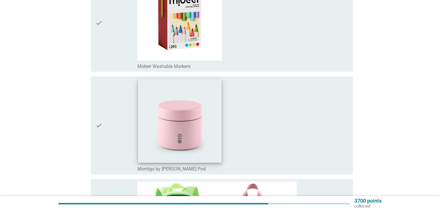
scroll to position [318, 0]
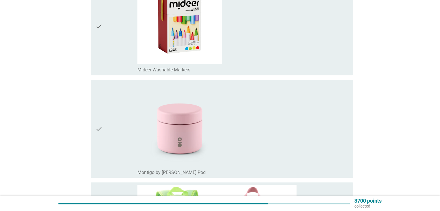
click at [104, 126] on div "check" at bounding box center [117, 128] width 42 height 93
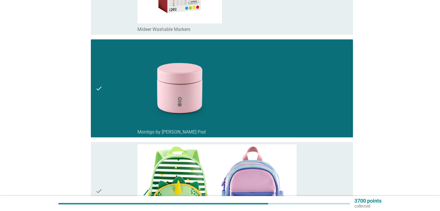
scroll to position [405, 0]
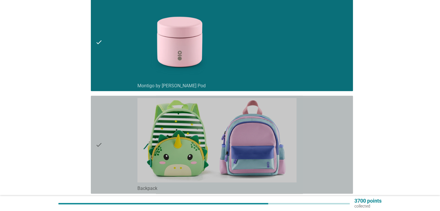
click at [106, 139] on div "check" at bounding box center [117, 144] width 42 height 93
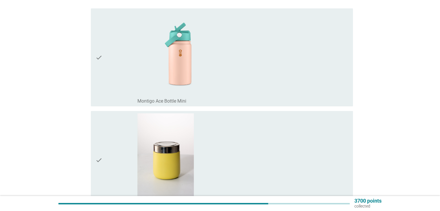
scroll to position [6, 0]
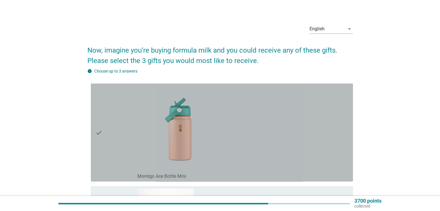
click at [106, 144] on div "check" at bounding box center [117, 132] width 42 height 93
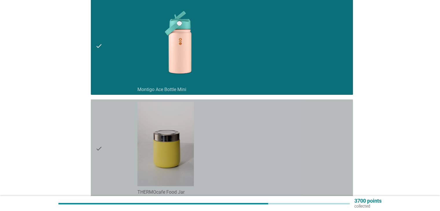
click at [115, 153] on div "check" at bounding box center [117, 148] width 42 height 93
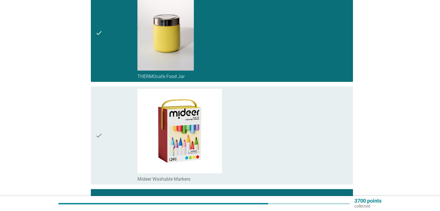
scroll to position [325, 0]
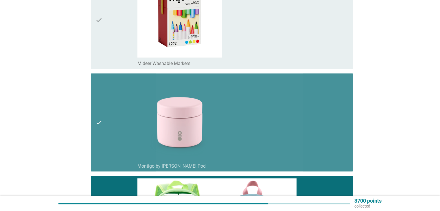
click at [134, 148] on div "check" at bounding box center [117, 122] width 42 height 93
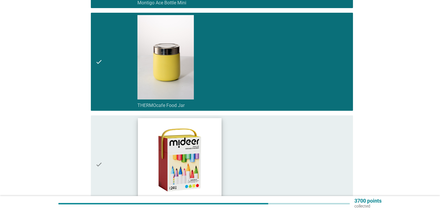
scroll to position [6, 0]
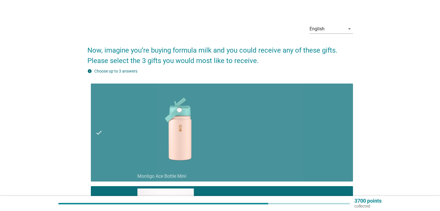
click at [127, 140] on div "check" at bounding box center [117, 132] width 42 height 93
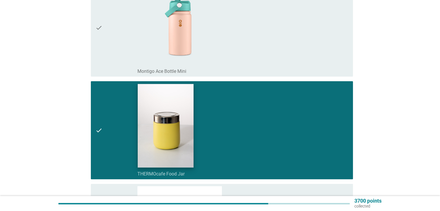
scroll to position [122, 0]
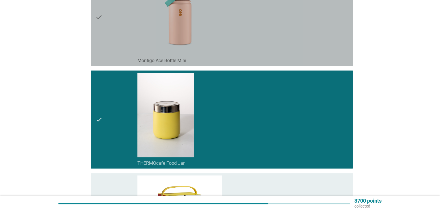
click at [114, 34] on div "check" at bounding box center [117, 16] width 42 height 93
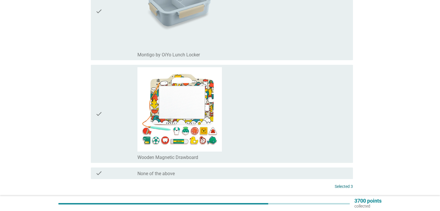
scroll to position [788, 0]
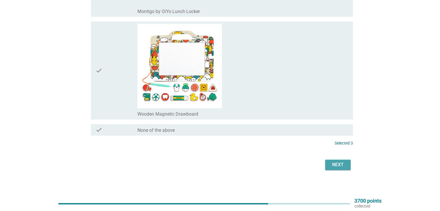
click at [338, 162] on div "Next" at bounding box center [338, 165] width 16 height 7
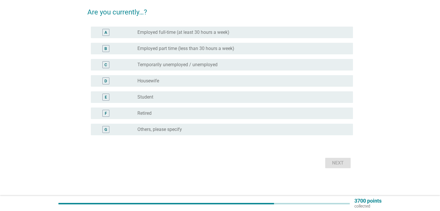
scroll to position [0, 0]
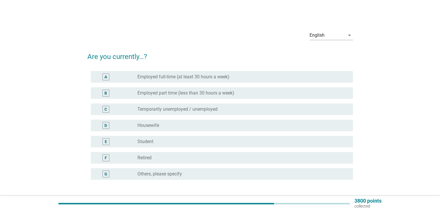
click at [156, 78] on label "Employed full-time (at least 30 hours a week)" at bounding box center [183, 77] width 92 height 6
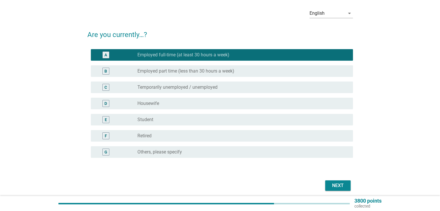
scroll to position [45, 0]
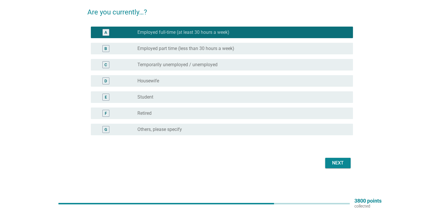
click at [338, 161] on div "Next" at bounding box center [338, 163] width 16 height 7
